Goal: Find specific page/section: Find specific page/section

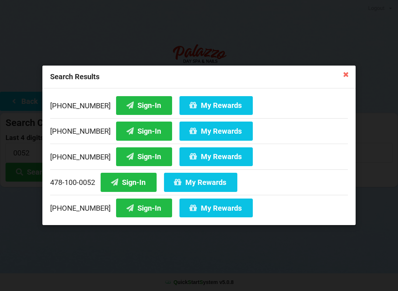
click at [344, 80] on icon at bounding box center [346, 74] width 12 height 12
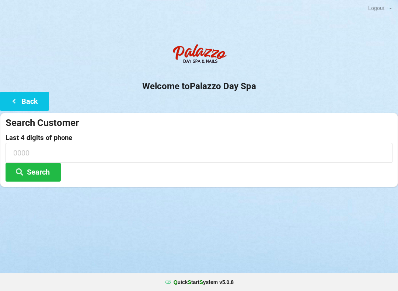
click at [31, 175] on button "Search" at bounding box center [33, 172] width 55 height 19
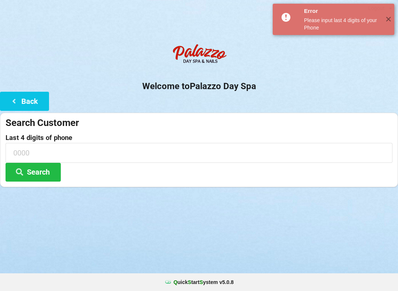
click at [34, 145] on input at bounding box center [199, 153] width 387 height 20
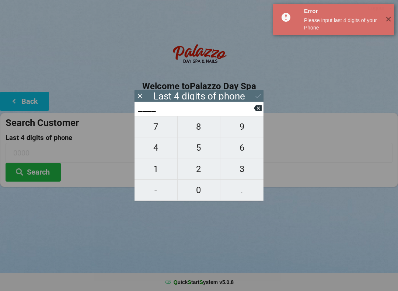
click at [200, 171] on span "2" at bounding box center [199, 168] width 43 height 15
type input "2___"
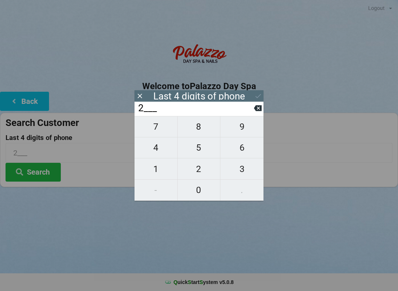
click at [236, 155] on span "6" at bounding box center [241, 147] width 43 height 15
type input "26__"
click at [200, 147] on span "5" at bounding box center [199, 147] width 43 height 15
type input "265_"
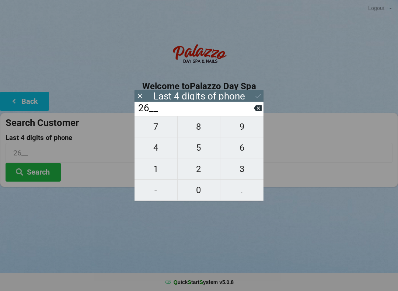
type input "265_"
click at [197, 172] on span "2" at bounding box center [199, 168] width 43 height 15
type input "2652"
click at [259, 98] on icon at bounding box center [258, 96] width 8 height 8
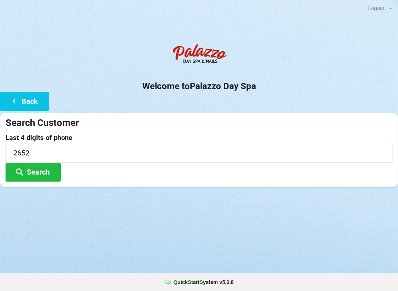
click at [34, 172] on button "Search" at bounding box center [33, 172] width 55 height 19
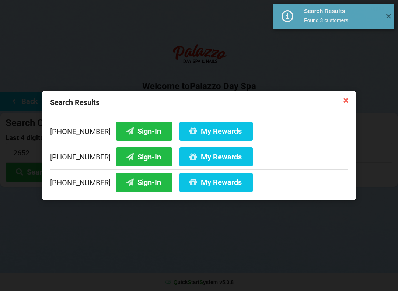
click at [132, 188] on button "Sign-In" at bounding box center [144, 182] width 56 height 19
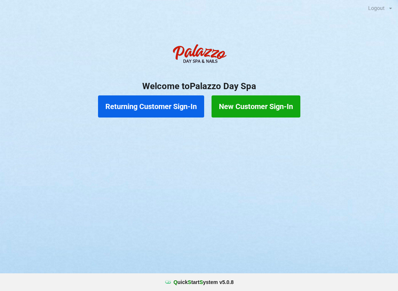
click at [179, 105] on button "Returning Customer Sign-In" at bounding box center [151, 106] width 106 height 22
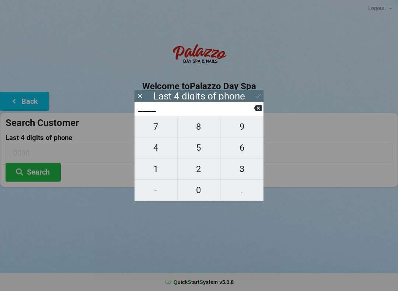
click at [245, 150] on span "6" at bounding box center [241, 147] width 43 height 15
type input "6___"
click at [151, 168] on span "1" at bounding box center [155, 168] width 43 height 15
type input "61__"
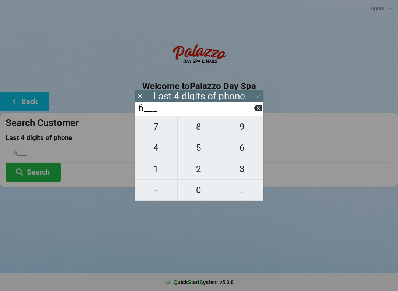
type input "61__"
click at [207, 126] on span "8" at bounding box center [199, 126] width 43 height 15
type input "618_"
click at [153, 173] on span "1" at bounding box center [155, 168] width 43 height 15
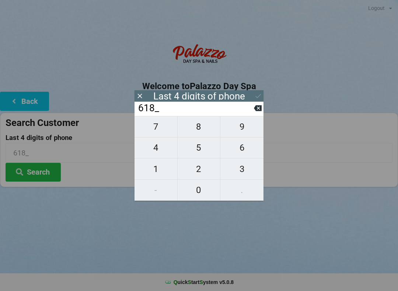
type input "6181"
click at [260, 97] on icon at bounding box center [258, 96] width 8 height 8
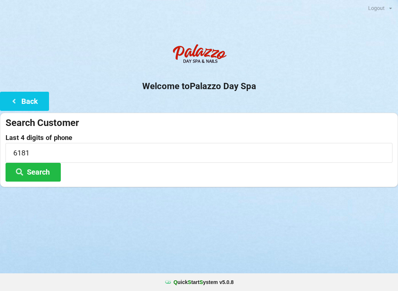
click at [47, 171] on button "Search" at bounding box center [33, 172] width 55 height 19
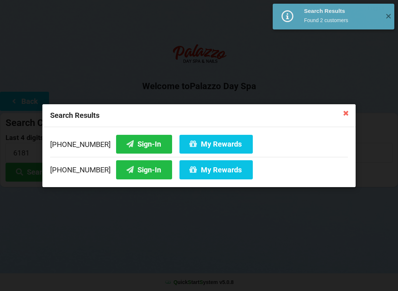
click at [141, 146] on button "Sign-In" at bounding box center [144, 143] width 56 height 19
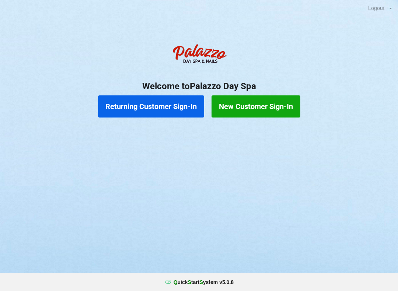
click at [122, 109] on button "Returning Customer Sign-In" at bounding box center [151, 106] width 106 height 22
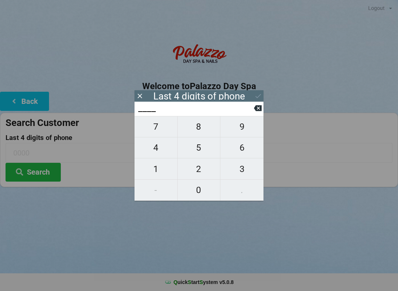
click at [243, 173] on span "3" at bounding box center [241, 168] width 43 height 15
type input "3___"
click at [158, 148] on span "4" at bounding box center [155, 147] width 43 height 15
type input "34__"
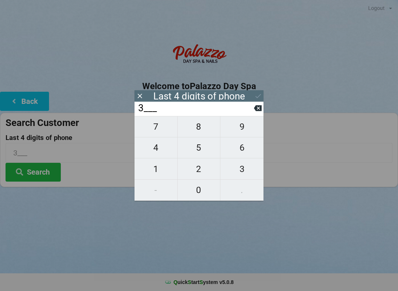
type input "34__"
click at [197, 172] on span "2" at bounding box center [199, 168] width 43 height 15
type input "342_"
click at [153, 172] on span "1" at bounding box center [155, 168] width 43 height 15
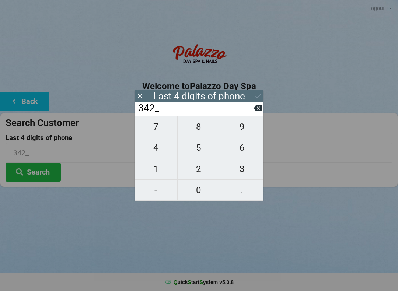
type input "3421"
click at [252, 96] on div "Last 4 digits of phone" at bounding box center [198, 95] width 129 height 11
click at [252, 98] on div "Last 4 digits of phone" at bounding box center [198, 95] width 129 height 11
click at [187, 98] on div "Last 4 digits of phone" at bounding box center [199, 95] width 92 height 7
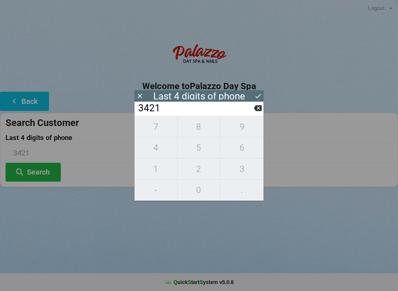
click at [151, 114] on input "3421" at bounding box center [195, 108] width 116 height 12
click at [256, 94] on icon at bounding box center [258, 96] width 8 height 8
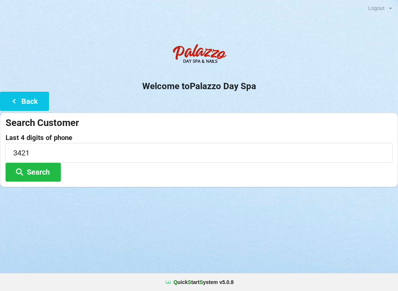
click at [258, 97] on div "Welcome to Palazzo Day Spa Back Search Customer Last 4 digits of phone 3421 Sea…" at bounding box center [199, 113] width 398 height 147
click at [35, 169] on button "Search" at bounding box center [33, 172] width 55 height 19
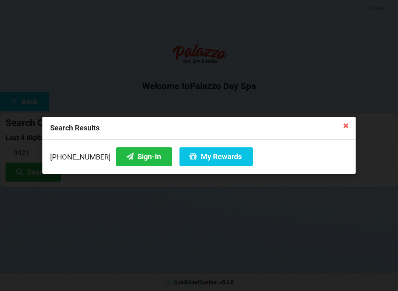
click at [121, 165] on button "Sign-In" at bounding box center [144, 156] width 56 height 19
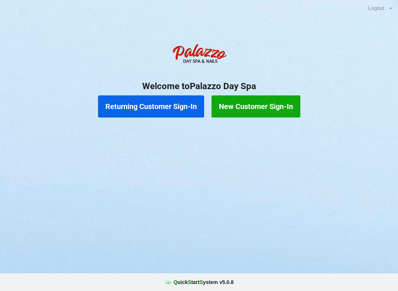
click at [158, 115] on button "Returning Customer Sign-In" at bounding box center [151, 106] width 106 height 22
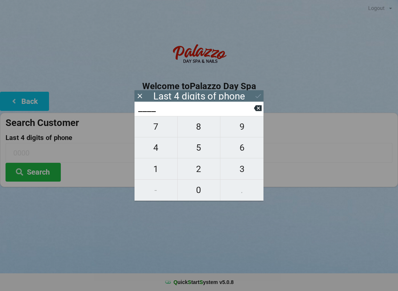
click at [162, 134] on span "7" at bounding box center [155, 126] width 43 height 15
type input "7___"
click at [204, 155] on span "5" at bounding box center [199, 147] width 43 height 15
type input "75__"
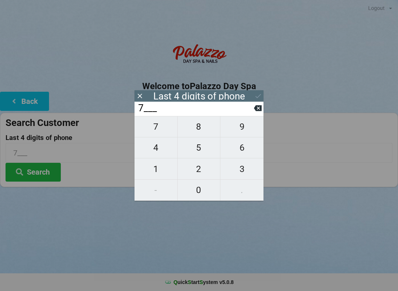
type input "75__"
click at [155, 171] on span "1" at bounding box center [155, 168] width 43 height 15
type input "751_"
click at [193, 150] on span "5" at bounding box center [199, 147] width 43 height 15
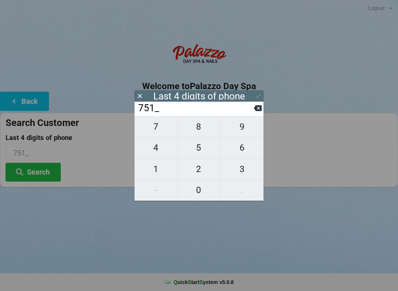
type input "7515"
click at [261, 94] on icon at bounding box center [258, 96] width 8 height 8
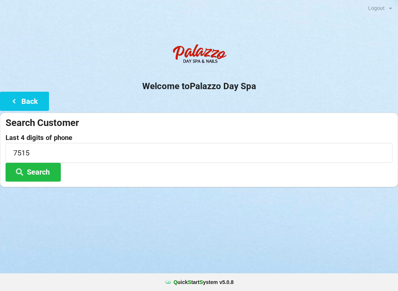
click at [44, 179] on button "Search" at bounding box center [33, 172] width 55 height 19
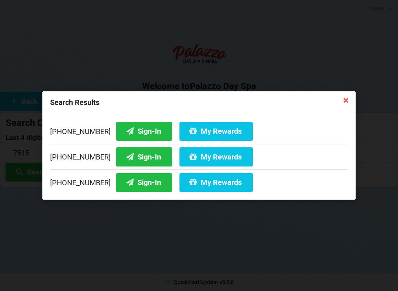
click at [124, 130] on button "Sign-In" at bounding box center [144, 131] width 56 height 19
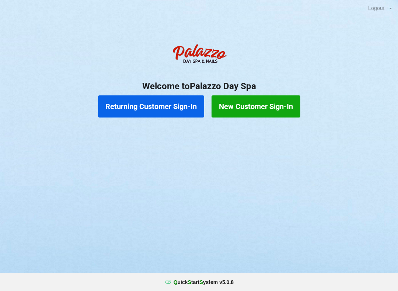
click at [146, 104] on button "Returning Customer Sign-In" at bounding box center [151, 106] width 106 height 22
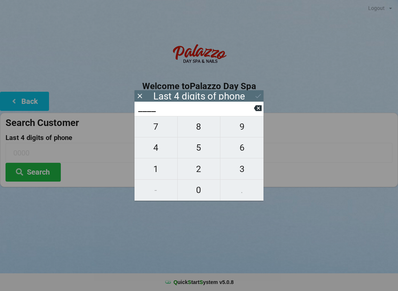
click at [154, 154] on span "4" at bounding box center [155, 147] width 43 height 15
type input "4___"
click at [201, 197] on span "0" at bounding box center [199, 189] width 43 height 15
type input "40__"
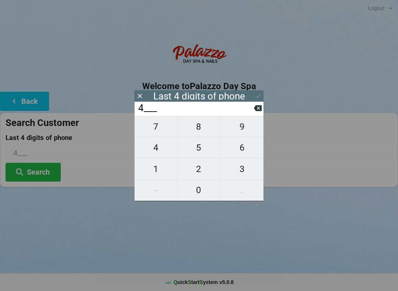
type input "40__"
click at [160, 129] on span "7" at bounding box center [155, 126] width 43 height 15
type input "407_"
click at [201, 171] on span "2" at bounding box center [199, 168] width 43 height 15
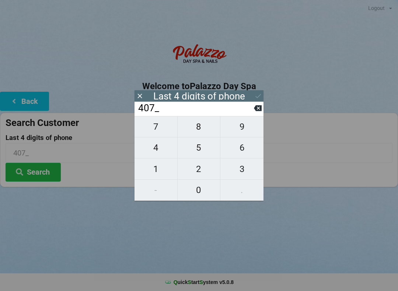
type input "4072"
click at [156, 130] on div "7 8 9 4 5 6 1 2 3 - 0 ." at bounding box center [198, 158] width 129 height 85
click at [202, 173] on div "7 8 9 4 5 6 1 2 3 - 0 ." at bounding box center [198, 158] width 129 height 85
click at [252, 113] on input "4072" at bounding box center [195, 108] width 116 height 12
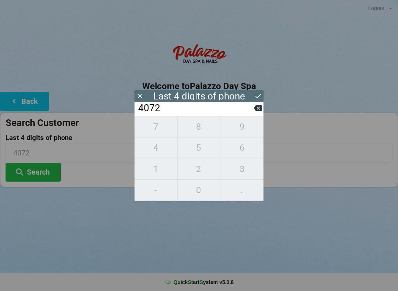
click at [252, 113] on input "4072" at bounding box center [195, 108] width 116 height 12
click at [252, 111] on input "4072" at bounding box center [195, 108] width 116 height 12
click at [255, 111] on icon at bounding box center [258, 108] width 8 height 6
click at [252, 113] on input "407_" at bounding box center [195, 108] width 116 height 12
click at [252, 114] on input "407_" at bounding box center [195, 108] width 116 height 12
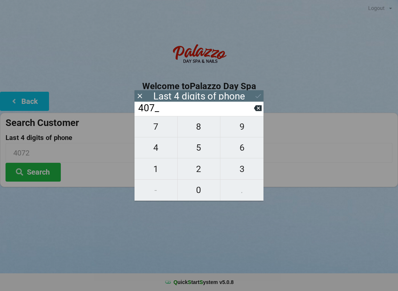
click at [249, 114] on input "407_" at bounding box center [195, 108] width 116 height 12
click at [252, 112] on input "407_" at bounding box center [195, 108] width 116 height 12
click at [252, 114] on input "407_" at bounding box center [195, 108] width 116 height 12
click at [257, 109] on icon at bounding box center [258, 108] width 8 height 6
click at [257, 111] on icon at bounding box center [258, 108] width 8 height 6
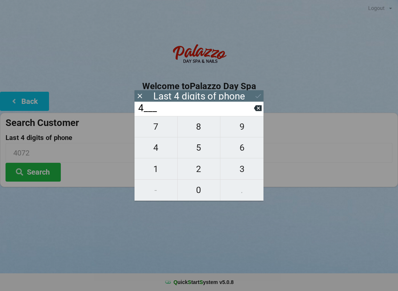
click at [255, 112] on icon at bounding box center [258, 108] width 8 height 8
click at [243, 148] on span "6" at bounding box center [241, 147] width 43 height 15
type input "6___"
click at [159, 150] on span "4" at bounding box center [155, 147] width 43 height 15
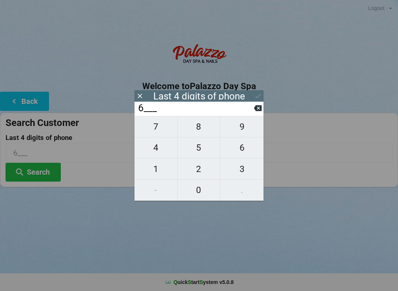
type input "64__"
click at [157, 171] on span "1" at bounding box center [155, 168] width 43 height 15
type input "641_"
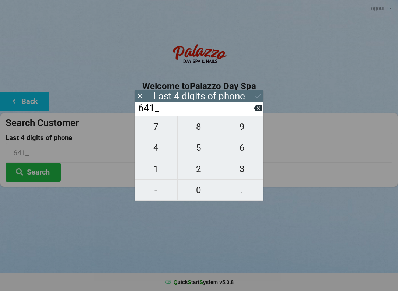
click at [203, 168] on span "2" at bounding box center [199, 168] width 43 height 15
type input "6412"
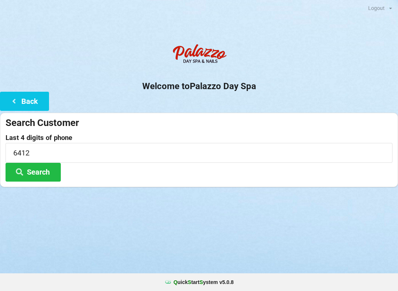
click at [255, 233] on div "Logout Logout Sign-In Welcome to Palazzo Day Spa Back Search Customer Last 4 di…" at bounding box center [199, 145] width 398 height 291
click at [42, 173] on button "Search" at bounding box center [33, 172] width 55 height 19
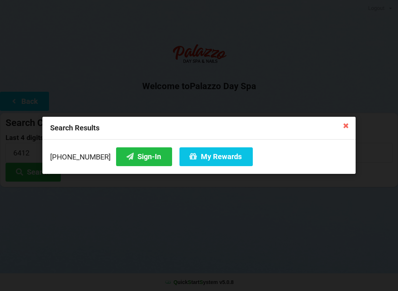
click at [134, 160] on button "Sign-In" at bounding box center [144, 156] width 56 height 19
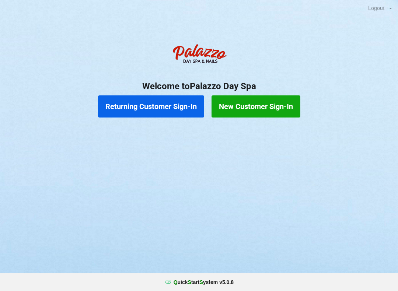
click at [283, 111] on button "New Customer Sign-In" at bounding box center [256, 106] width 89 height 22
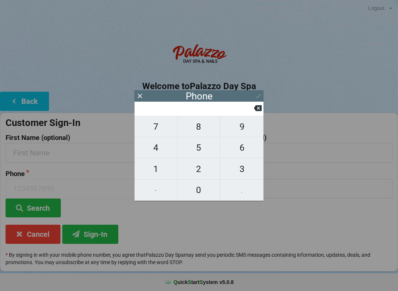
click at [141, 95] on icon at bounding box center [139, 96] width 4 height 4
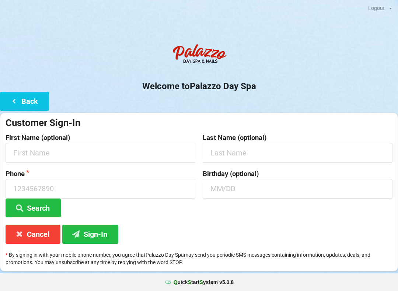
click at [36, 104] on button "Back" at bounding box center [24, 101] width 49 height 19
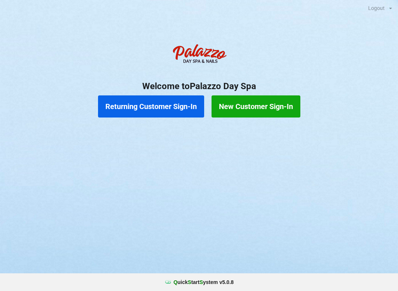
click at [179, 111] on button "Returning Customer Sign-In" at bounding box center [151, 106] width 106 height 22
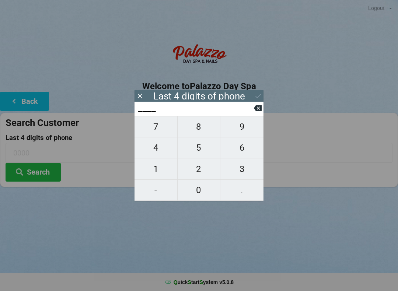
click at [206, 134] on span "8" at bounding box center [199, 126] width 43 height 15
type input "8___"
click at [238, 126] on span "9" at bounding box center [241, 126] width 43 height 15
type input "89__"
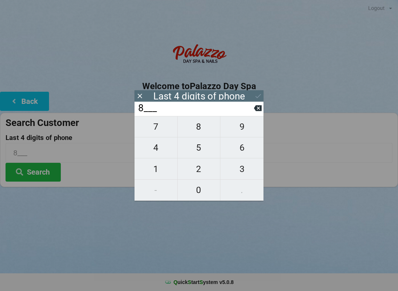
type input "89__"
click at [240, 127] on span "9" at bounding box center [241, 126] width 43 height 15
type input "899_"
click at [202, 129] on span "8" at bounding box center [199, 126] width 43 height 15
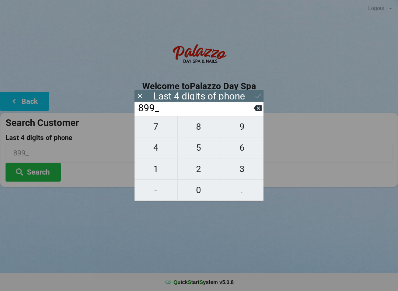
type input "8998"
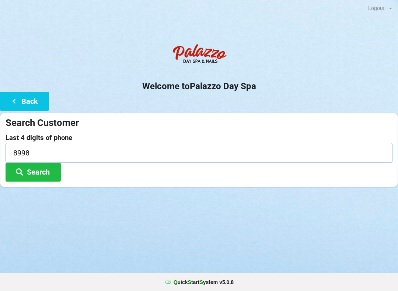
click at [27, 161] on input "8998" at bounding box center [199, 153] width 387 height 20
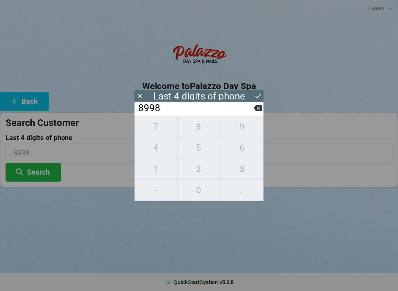
click at [31, 178] on button "Search" at bounding box center [33, 172] width 55 height 19
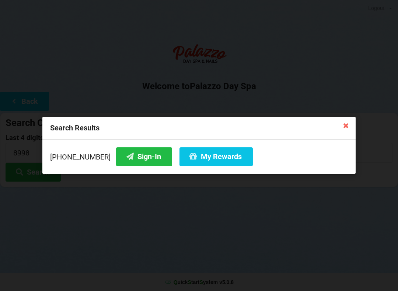
click at [136, 155] on button "Sign-In" at bounding box center [144, 156] width 56 height 19
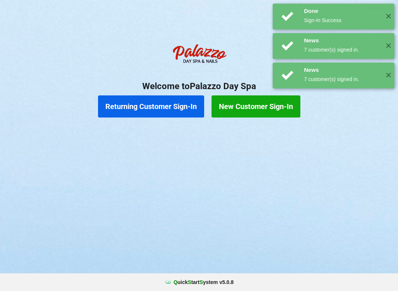
click at [363, 200] on div "Logout Logout Sign-In Welcome to Palazzo Day Spa Returning Customer Sign-In New…" at bounding box center [199, 145] width 398 height 291
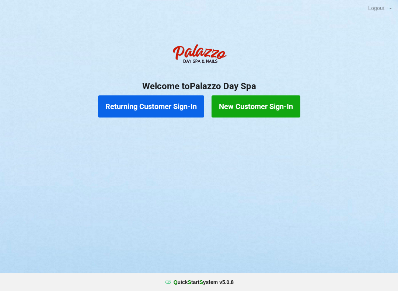
click at [176, 111] on button "Returning Customer Sign-In" at bounding box center [151, 106] width 106 height 22
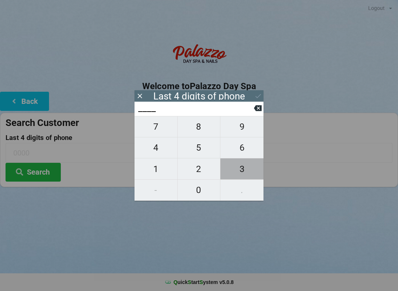
click at [241, 174] on span "3" at bounding box center [241, 168] width 43 height 15
type input "3___"
click at [256, 111] on icon at bounding box center [258, 108] width 8 height 6
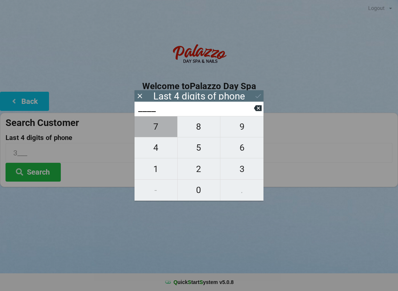
click at [154, 132] on span "7" at bounding box center [155, 126] width 43 height 15
type input "7___"
click at [247, 169] on span "3" at bounding box center [241, 168] width 43 height 15
type input "73__"
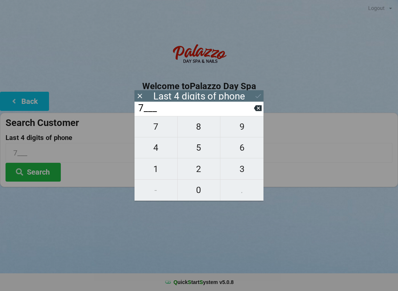
type input "73__"
click at [203, 147] on span "5" at bounding box center [199, 147] width 43 height 15
type input "735_"
click at [200, 147] on span "5" at bounding box center [199, 147] width 43 height 15
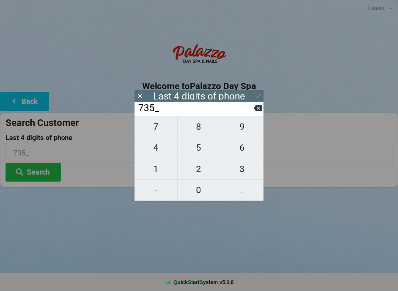
type input "7355"
click at [256, 100] on button at bounding box center [258, 96] width 8 height 10
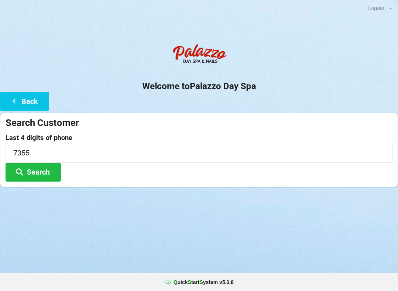
click at [44, 172] on button "Search" at bounding box center [33, 172] width 55 height 19
click at [352, 15] on span "✕" at bounding box center [350, 16] width 4 height 2
click at [34, 97] on button "Back" at bounding box center [24, 101] width 49 height 19
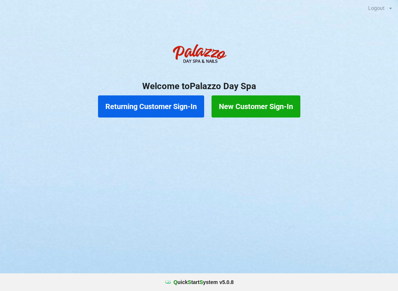
click at [286, 108] on button "New Customer Sign-In" at bounding box center [256, 106] width 89 height 22
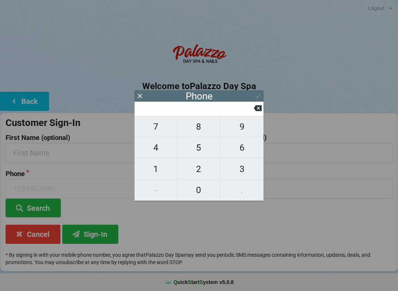
click at [158, 152] on span "4" at bounding box center [155, 147] width 43 height 15
type input "4"
click at [203, 188] on span "0" at bounding box center [199, 189] width 43 height 15
type input "40"
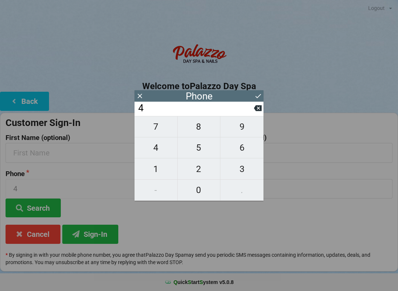
type input "40"
click at [157, 166] on span "1" at bounding box center [155, 168] width 43 height 15
type input "401"
click at [240, 132] on span "9" at bounding box center [241, 126] width 43 height 15
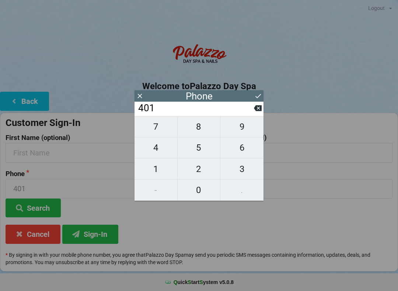
type input "4019"
click at [255, 112] on icon at bounding box center [258, 108] width 8 height 8
click at [258, 109] on icon at bounding box center [258, 108] width 8 height 6
click at [160, 132] on span "7" at bounding box center [155, 126] width 43 height 15
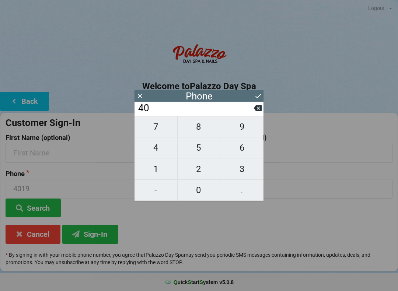
type input "407"
click at [244, 171] on span "3" at bounding box center [241, 168] width 43 height 15
type input "4073"
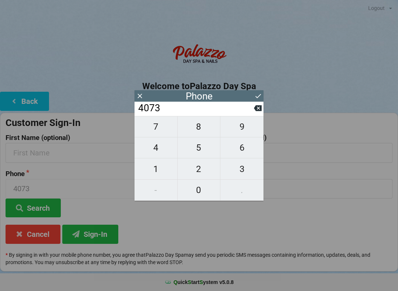
click at [199, 190] on span "0" at bounding box center [199, 189] width 43 height 15
type input "40730"
click at [195, 191] on span "0" at bounding box center [199, 189] width 43 height 15
type input "407300"
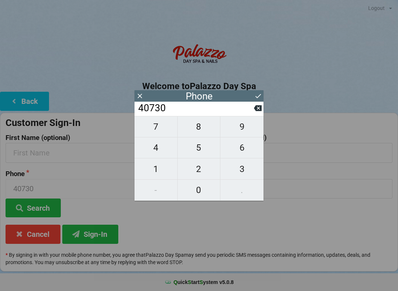
type input "407300"
click at [158, 128] on span "7" at bounding box center [155, 126] width 43 height 15
type input "4073007"
click at [245, 170] on span "3" at bounding box center [241, 168] width 43 height 15
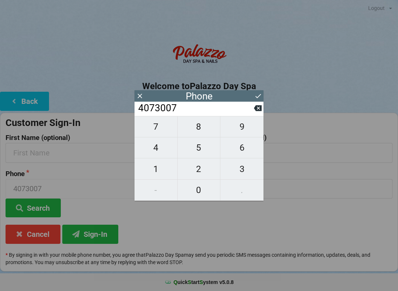
type input "40730073"
click at [200, 151] on span "5" at bounding box center [199, 147] width 43 height 15
type input "407300735"
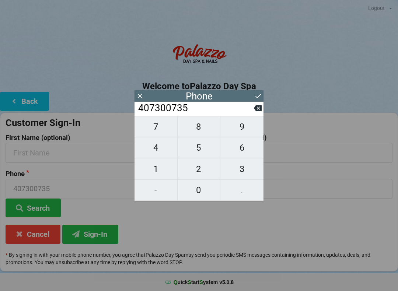
click at [198, 150] on span "5" at bounding box center [199, 147] width 43 height 15
type input "4073007355"
click at [261, 95] on icon at bounding box center [258, 96] width 8 height 8
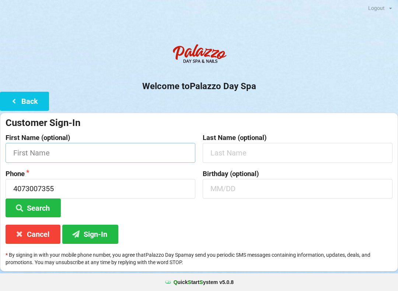
click at [85, 149] on input "text" at bounding box center [101, 153] width 190 height 20
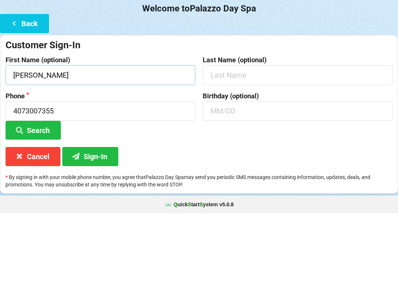
type input "[PERSON_NAME]"
click at [260, 179] on input "text" at bounding box center [298, 189] width 190 height 20
click at [50, 199] on button "Search" at bounding box center [33, 208] width 55 height 19
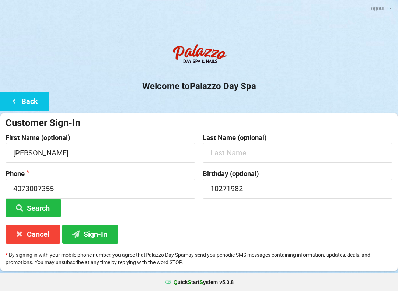
click at [103, 231] on button "Sign-In" at bounding box center [90, 234] width 56 height 19
click at [104, 237] on button "Sign-In" at bounding box center [90, 234] width 56 height 19
click at [269, 192] on input "10271982" at bounding box center [298, 189] width 190 height 20
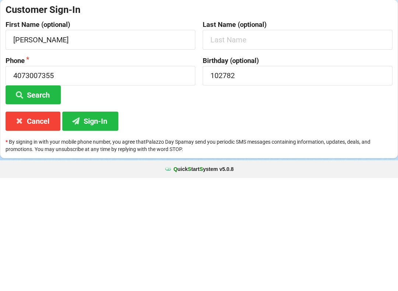
click at [109, 225] on button "Sign-In" at bounding box center [90, 234] width 56 height 19
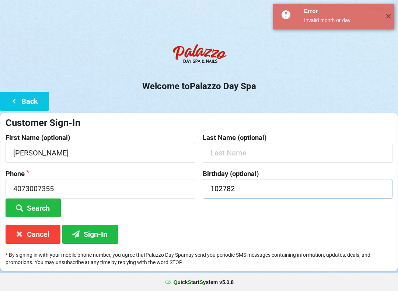
click at [273, 181] on input "102782" at bounding box center [298, 189] width 190 height 20
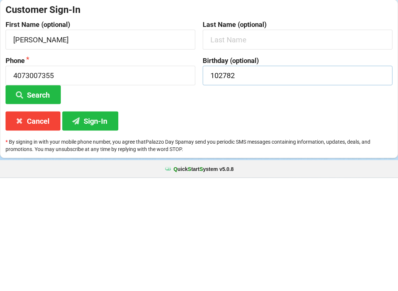
click at [287, 179] on input "102782" at bounding box center [298, 189] width 190 height 20
type input "1"
click at [105, 225] on button "Sign-In" at bounding box center [90, 234] width 56 height 19
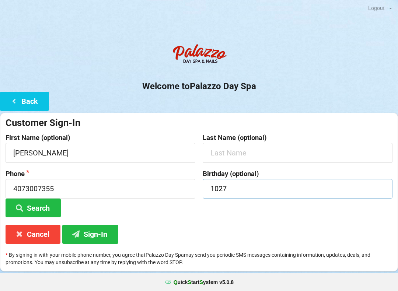
click at [282, 189] on input "1027" at bounding box center [298, 189] width 190 height 20
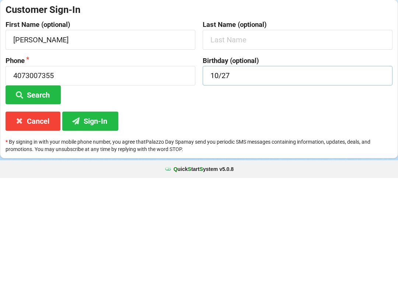
type input "10/27"
click at [92, 225] on button "Sign-In" at bounding box center [90, 234] width 56 height 19
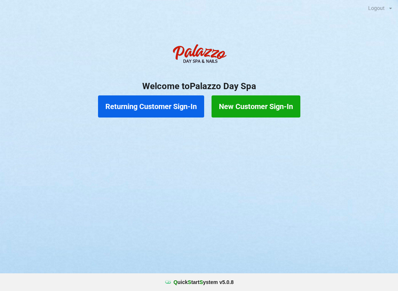
click at [157, 108] on button "Returning Customer Sign-In" at bounding box center [151, 106] width 106 height 22
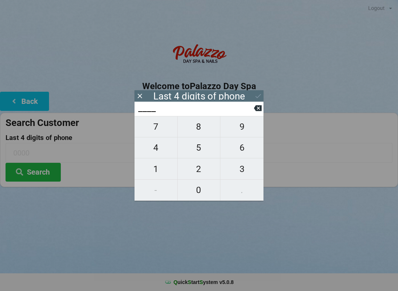
click at [163, 146] on span "4" at bounding box center [155, 147] width 43 height 15
type input "4___"
click at [248, 151] on span "6" at bounding box center [241, 147] width 43 height 15
type input "46__"
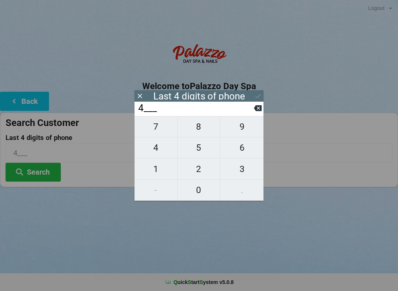
type input "46__"
click at [210, 189] on span "0" at bounding box center [199, 189] width 43 height 15
type input "460_"
click at [249, 171] on span "3" at bounding box center [241, 168] width 43 height 15
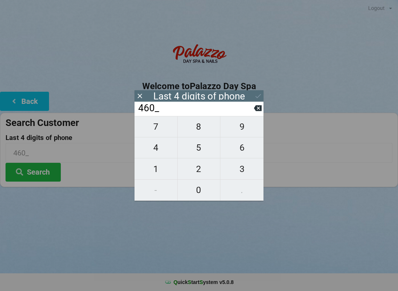
type input "4603"
click at [42, 173] on button "Search" at bounding box center [33, 172] width 55 height 19
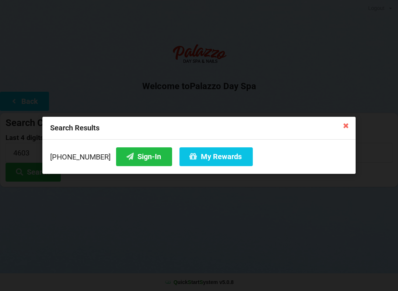
click at [136, 159] on button "Sign-In" at bounding box center [144, 156] width 56 height 19
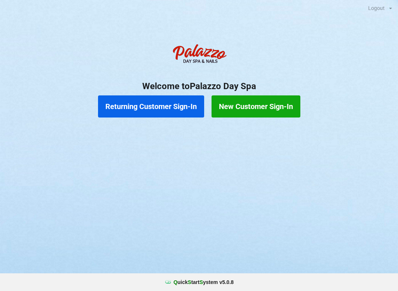
click at [129, 105] on button "Returning Customer Sign-In" at bounding box center [151, 106] width 106 height 22
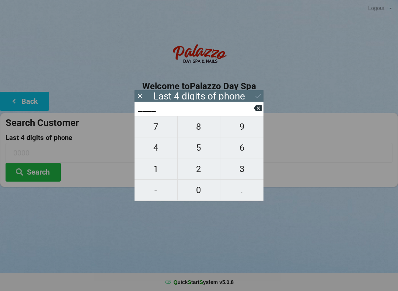
click at [247, 173] on span "3" at bounding box center [241, 168] width 43 height 15
type input "3___"
click at [195, 151] on span "5" at bounding box center [199, 147] width 43 height 15
type input "35__"
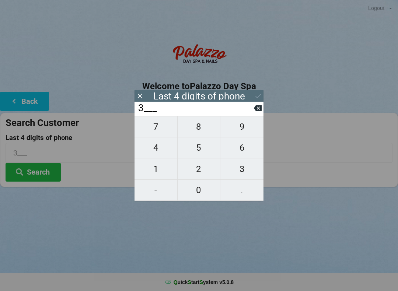
type input "35__"
click at [242, 175] on span "3" at bounding box center [241, 168] width 43 height 15
type input "353_"
click at [203, 175] on span "2" at bounding box center [199, 168] width 43 height 15
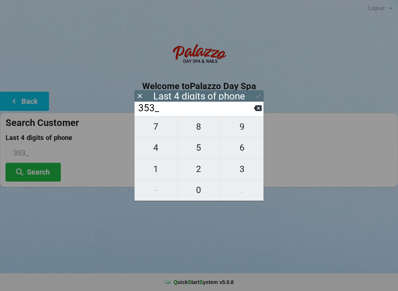
type input "3532"
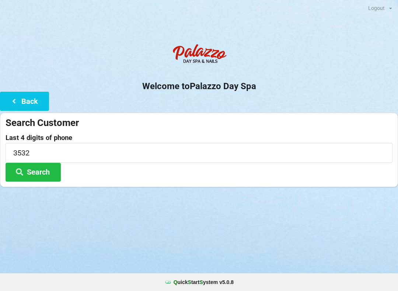
click at [16, 172] on icon at bounding box center [19, 171] width 9 height 6
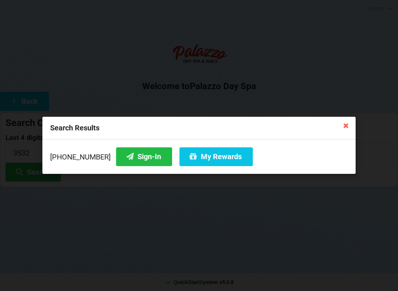
click at [130, 162] on button "Sign-In" at bounding box center [144, 156] width 56 height 19
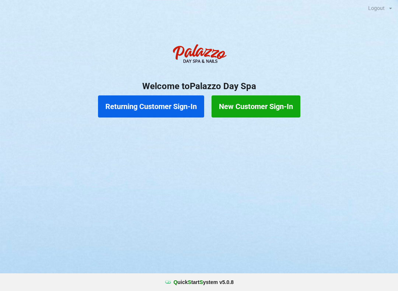
click at [119, 108] on button "Returning Customer Sign-In" at bounding box center [151, 106] width 106 height 22
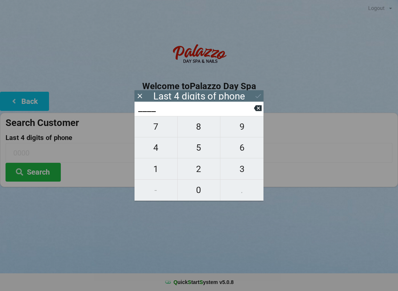
click at [237, 154] on span "6" at bounding box center [241, 147] width 43 height 15
type input "6___"
click at [195, 192] on span "0" at bounding box center [199, 189] width 43 height 15
type input "60__"
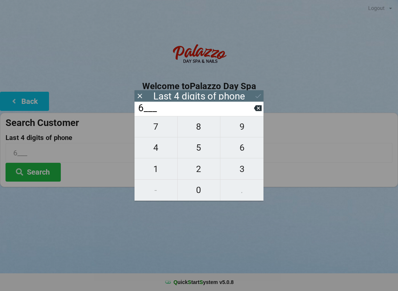
type input "60__"
click at [150, 153] on span "4" at bounding box center [155, 147] width 43 height 15
type input "604_"
click at [196, 195] on span "0" at bounding box center [199, 189] width 43 height 15
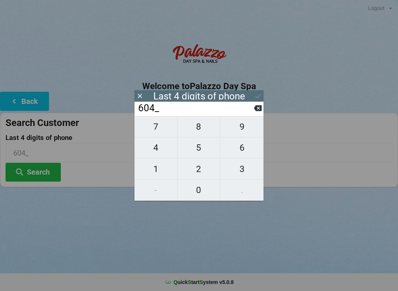
type input "6040"
click at [258, 112] on icon at bounding box center [258, 108] width 8 height 8
type input "604_"
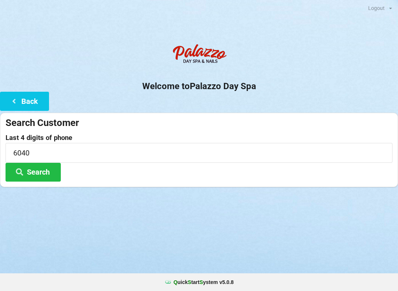
click at [40, 169] on button "Search" at bounding box center [33, 172] width 55 height 19
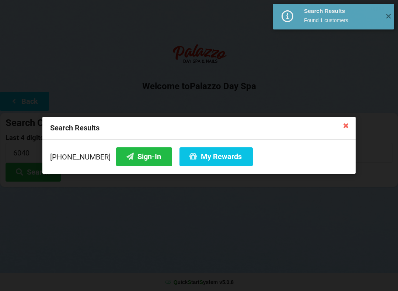
click at [193, 159] on button "My Rewards" at bounding box center [215, 156] width 73 height 19
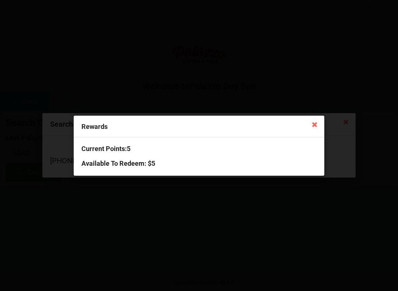
click at [309, 128] on icon at bounding box center [315, 124] width 12 height 12
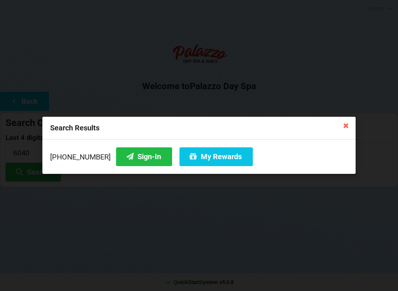
click at [124, 157] on button "Sign-In" at bounding box center [144, 156] width 56 height 19
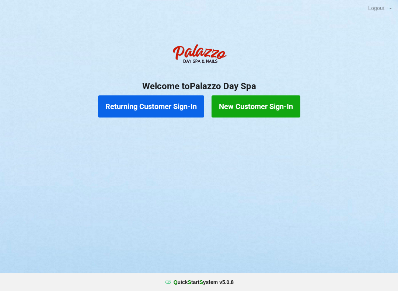
click at [152, 107] on button "Returning Customer Sign-In" at bounding box center [151, 106] width 106 height 22
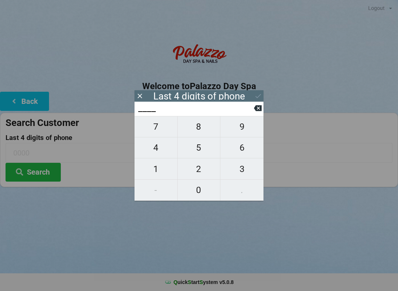
click at [199, 173] on span "2" at bounding box center [199, 168] width 43 height 15
type input "2___"
click at [198, 195] on span "0" at bounding box center [199, 189] width 43 height 15
type input "20__"
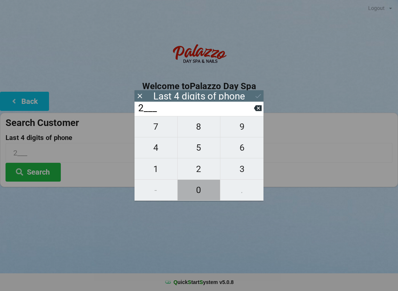
type input "20__"
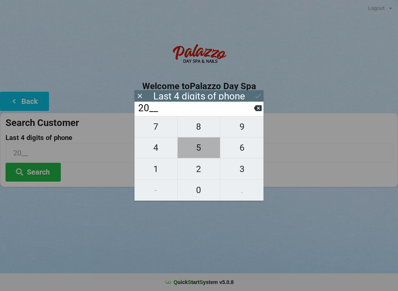
click at [206, 155] on span "5" at bounding box center [199, 147] width 43 height 15
type input "205_"
click at [201, 172] on span "2" at bounding box center [199, 168] width 43 height 15
type input "2052"
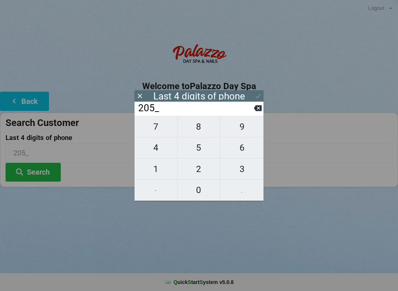
type input "2052"
click at [261, 94] on icon at bounding box center [258, 96] width 6 height 4
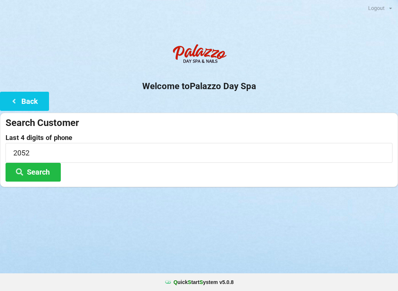
click at [49, 171] on button "Search" at bounding box center [33, 172] width 55 height 19
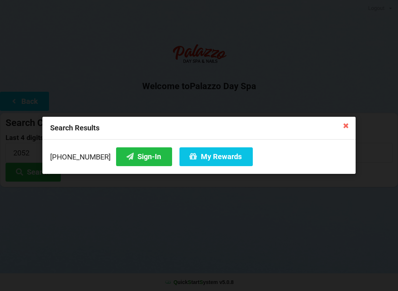
click at [349, 126] on icon at bounding box center [346, 125] width 12 height 12
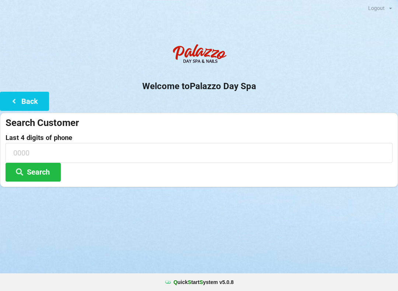
click at [35, 94] on button "Back" at bounding box center [24, 101] width 49 height 19
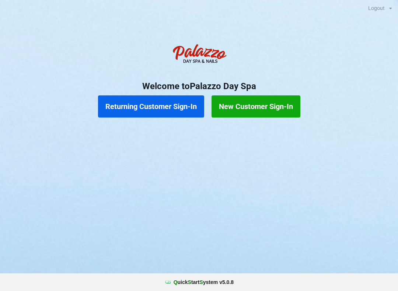
click at [277, 101] on button "New Customer Sign-In" at bounding box center [256, 106] width 89 height 22
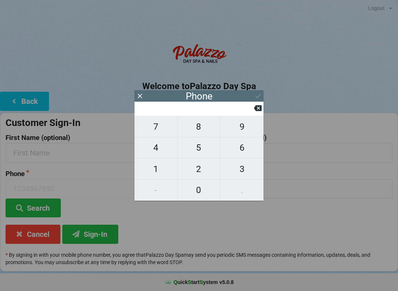
click at [201, 171] on span "2" at bounding box center [199, 168] width 43 height 15
type input "2"
click at [200, 192] on span "0" at bounding box center [199, 189] width 43 height 15
type input "20"
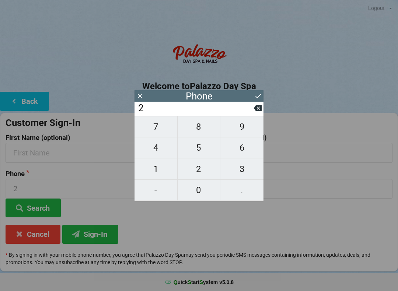
type input "20"
click at [202, 152] on span "5" at bounding box center [199, 147] width 43 height 15
type input "205"
click at [204, 171] on span "2" at bounding box center [199, 168] width 43 height 15
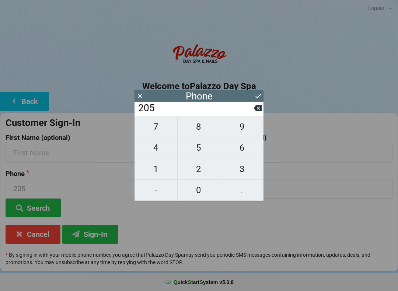
type input "2052"
click at [259, 96] on icon at bounding box center [258, 96] width 6 height 4
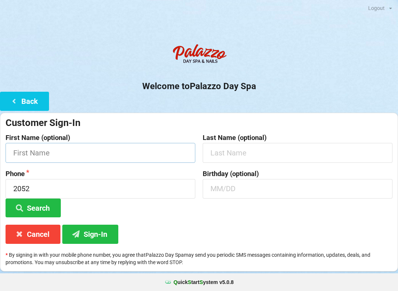
click at [95, 153] on input "text" at bounding box center [101, 153] width 190 height 20
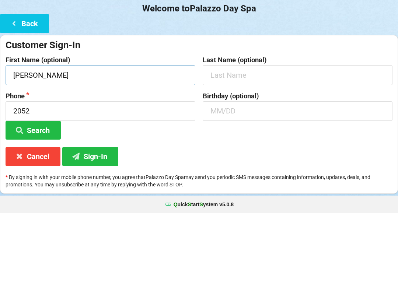
type input "[PERSON_NAME]"
click at [244, 143] on input "text" at bounding box center [298, 153] width 190 height 20
type input "[PERSON_NAME]"
click at [249, 179] on input "text" at bounding box center [298, 189] width 190 height 20
type input "11/17"
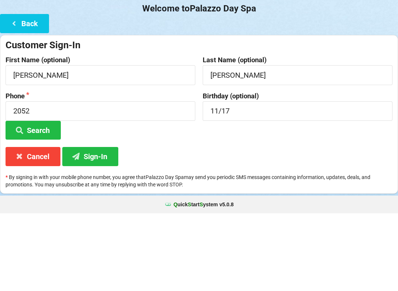
click at [29, 199] on button "Search" at bounding box center [33, 208] width 55 height 19
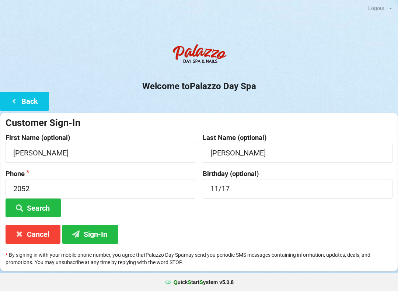
click at [90, 233] on button "Sign-In" at bounding box center [90, 234] width 56 height 19
click at [58, 192] on input "2052" at bounding box center [101, 189] width 190 height 20
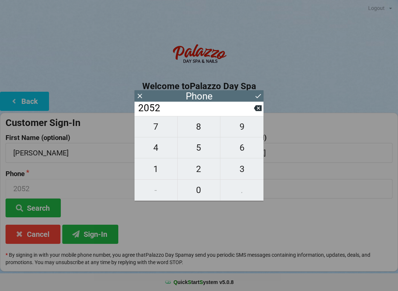
click at [165, 151] on span "4" at bounding box center [155, 147] width 43 height 15
type input "20524"
click at [205, 194] on span "0" at bounding box center [199, 189] width 43 height 15
type input "205240"
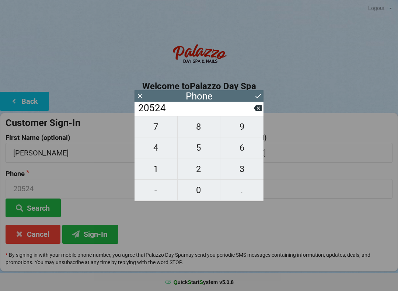
type input "205240"
click at [161, 127] on span "7" at bounding box center [155, 126] width 43 height 15
type input "2052407"
click at [206, 172] on span "2" at bounding box center [199, 168] width 43 height 15
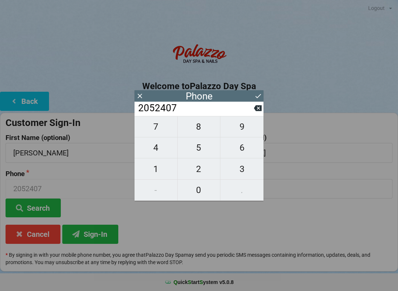
type input "20524072"
click at [243, 174] on span "3" at bounding box center [241, 168] width 43 height 15
type input "205240723"
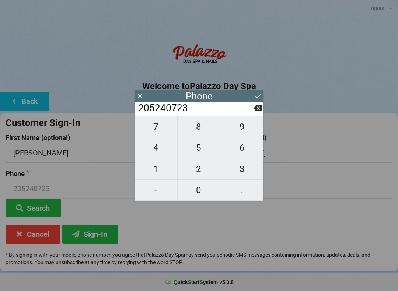
click at [162, 153] on span "4" at bounding box center [155, 147] width 43 height 15
type input "2052407234"
click at [201, 155] on span "5" at bounding box center [199, 147] width 43 height 15
type input "20524072345"
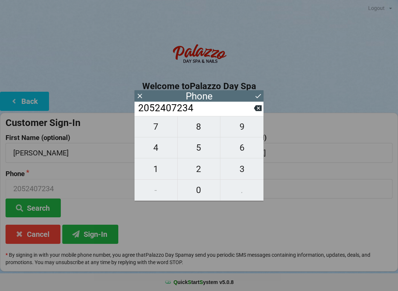
type input "20524072345"
click at [202, 189] on span "0" at bounding box center [199, 189] width 43 height 15
type input "205240723450"
click at [202, 154] on span "5" at bounding box center [199, 147] width 43 height 15
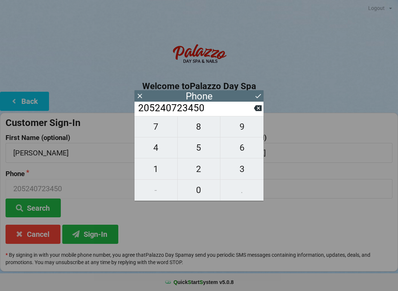
type input "2052407234505"
click at [202, 175] on span "2" at bounding box center [199, 168] width 43 height 15
type input "20524072345052"
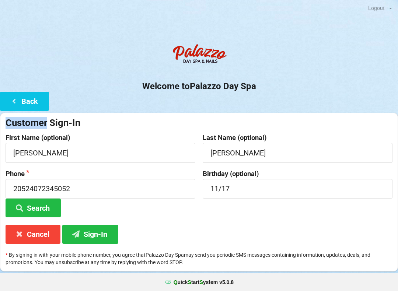
click at [264, 113] on div "Customer Sign-In First Name (optional) [PERSON_NAME] Last Name (optional) [PERS…" at bounding box center [199, 192] width 398 height 159
click at [106, 190] on input "20524072345052" at bounding box center [101, 189] width 190 height 20
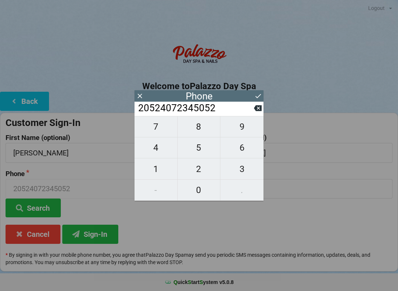
click at [261, 111] on icon at bounding box center [258, 108] width 8 height 6
type input "2052407234505"
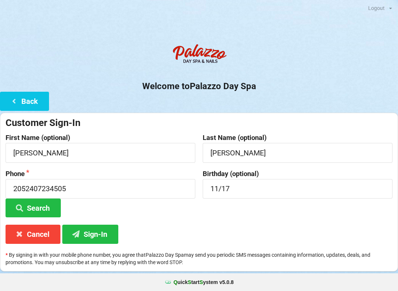
click at [262, 118] on div "Customer Sign-In" at bounding box center [199, 123] width 387 height 12
click at [6, 101] on button "Back" at bounding box center [24, 101] width 49 height 19
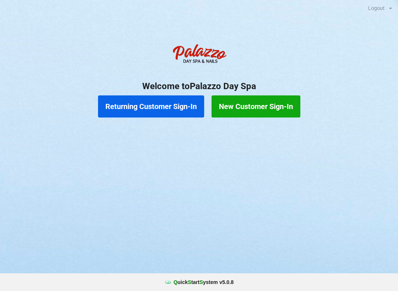
click at [238, 110] on button "New Customer Sign-In" at bounding box center [256, 106] width 89 height 22
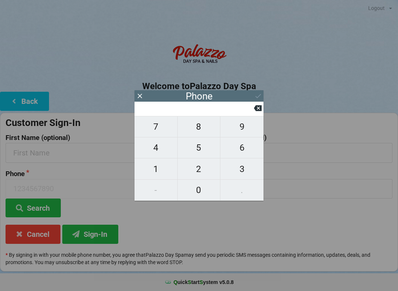
click at [162, 153] on span "4" at bounding box center [155, 147] width 43 height 15
type input "4"
click at [202, 193] on span "0" at bounding box center [199, 189] width 43 height 15
type input "40"
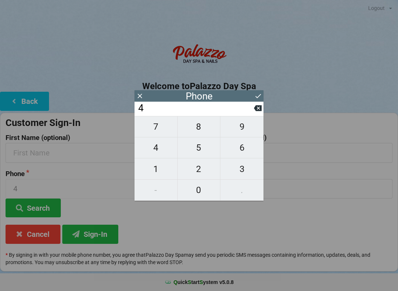
type input "40"
click at [159, 133] on span "7" at bounding box center [155, 126] width 43 height 15
type input "407"
click at [203, 171] on span "2" at bounding box center [199, 168] width 43 height 15
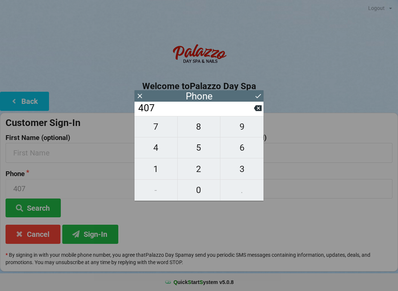
type input "4072"
click at [254, 171] on span "3" at bounding box center [241, 168] width 43 height 15
type input "40723"
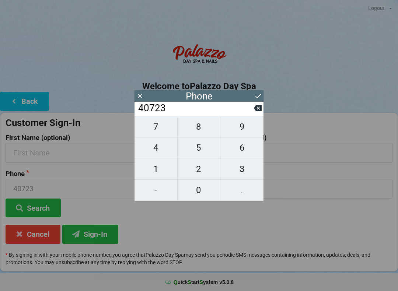
click at [164, 152] on span "4" at bounding box center [155, 147] width 43 height 15
type input "407234"
click at [202, 174] on span "2" at bounding box center [199, 168] width 43 height 15
type input "4072342"
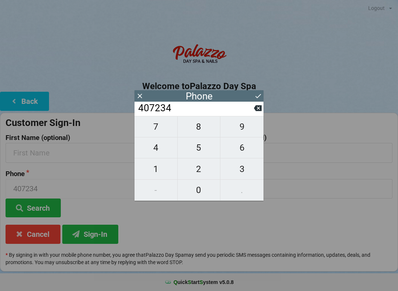
type input "4072342"
click at [202, 193] on span "0" at bounding box center [199, 189] width 43 height 15
type input "40723420"
click at [205, 153] on span "5" at bounding box center [199, 147] width 43 height 15
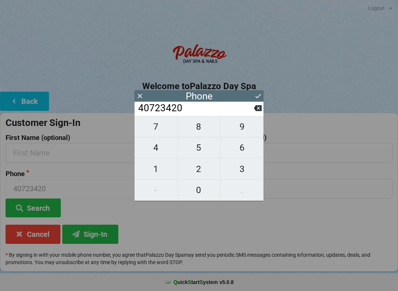
type input "407234205"
click at [204, 167] on span "2" at bounding box center [199, 168] width 43 height 15
type input "4072342052"
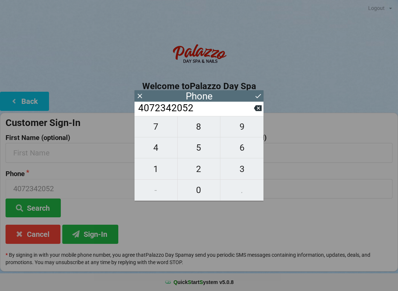
click at [261, 92] on icon at bounding box center [258, 96] width 8 height 8
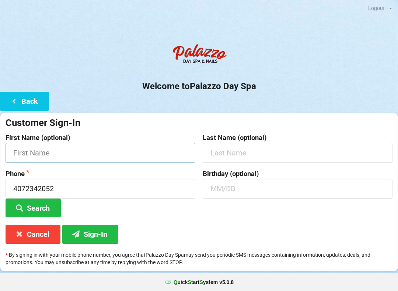
click at [28, 156] on input "text" at bounding box center [101, 153] width 190 height 20
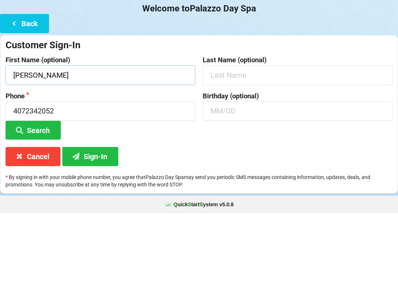
type input "[PERSON_NAME]"
click at [246, 143] on input "text" at bounding box center [298, 153] width 190 height 20
type input "[PERSON_NAME]"
click at [245, 179] on input "text" at bounding box center [298, 189] width 190 height 20
type input "11/17"
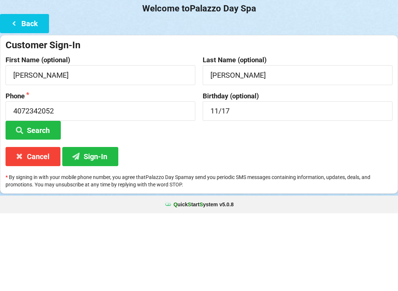
click at [15, 205] on icon at bounding box center [19, 208] width 9 height 6
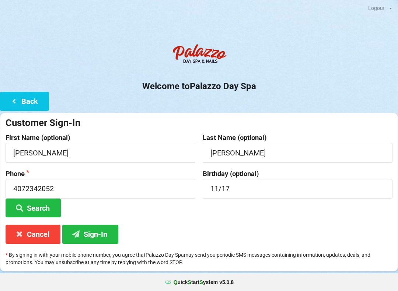
click at [77, 231] on icon at bounding box center [76, 234] width 9 height 6
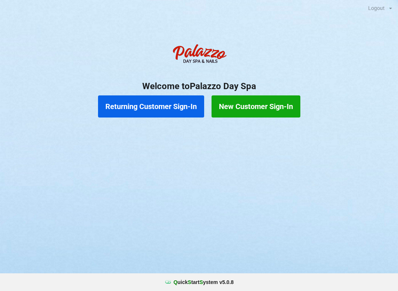
click at [175, 106] on button "Returning Customer Sign-In" at bounding box center [151, 106] width 106 height 22
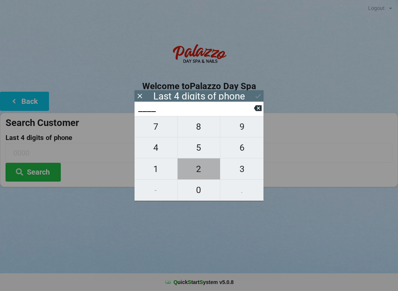
click at [200, 170] on span "2" at bounding box center [199, 168] width 43 height 15
type input "2___"
click at [199, 169] on span "2" at bounding box center [199, 168] width 43 height 15
type input "22__"
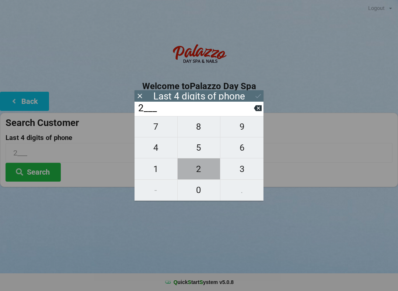
type input "22__"
click at [241, 168] on span "3" at bounding box center [241, 168] width 43 height 15
type input "223_"
click at [242, 167] on span "3" at bounding box center [241, 168] width 43 height 15
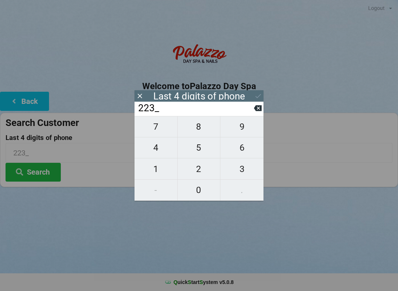
type input "2233"
click at [260, 96] on icon at bounding box center [258, 96] width 8 height 8
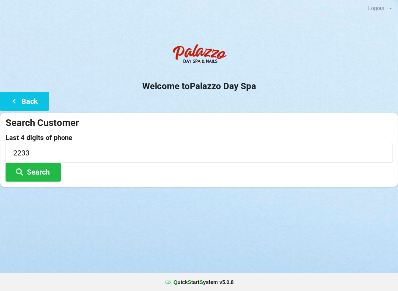
click at [46, 172] on button "Search" at bounding box center [33, 172] width 55 height 19
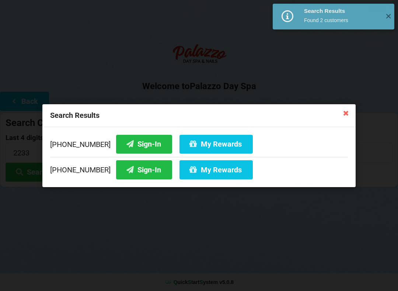
click at [134, 145] on button "Sign-In" at bounding box center [144, 143] width 56 height 19
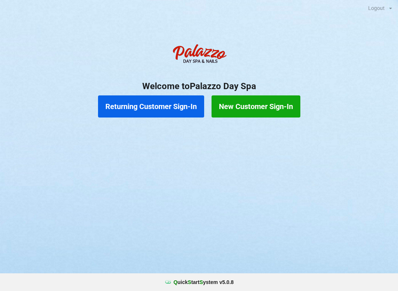
click at [159, 107] on button "Returning Customer Sign-In" at bounding box center [151, 106] width 106 height 22
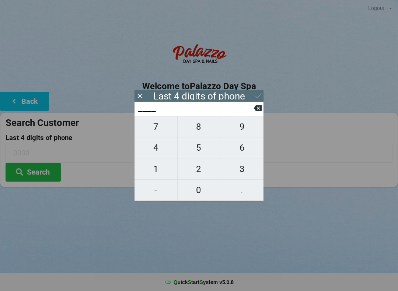
click at [205, 188] on span "0" at bounding box center [199, 189] width 43 height 15
type input "0___"
click at [245, 170] on span "3" at bounding box center [241, 168] width 43 height 15
type input "03__"
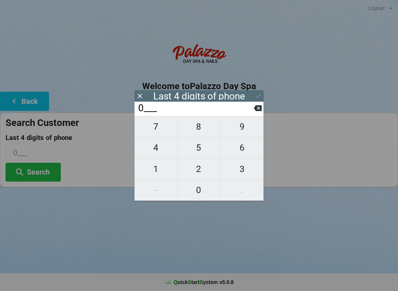
type input "03__"
click at [244, 130] on span "9" at bounding box center [241, 126] width 43 height 15
type input "039_"
click at [166, 168] on span "1" at bounding box center [155, 168] width 43 height 15
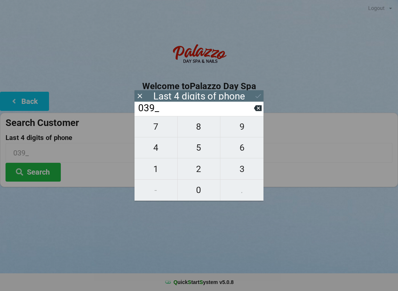
type input "0391"
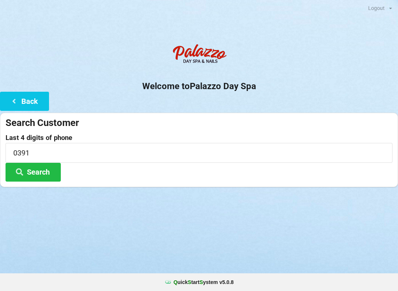
click at [38, 165] on button "Search" at bounding box center [33, 172] width 55 height 19
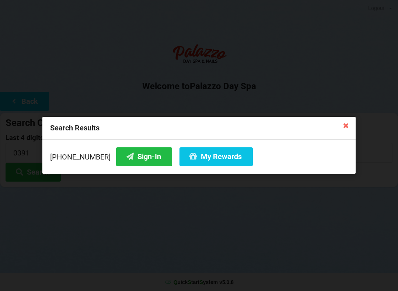
click at [133, 156] on button "Sign-In" at bounding box center [144, 156] width 56 height 19
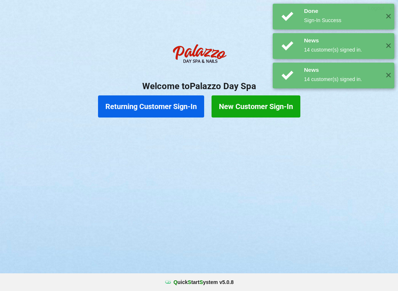
click at [165, 113] on button "Returning Customer Sign-In" at bounding box center [151, 106] width 106 height 22
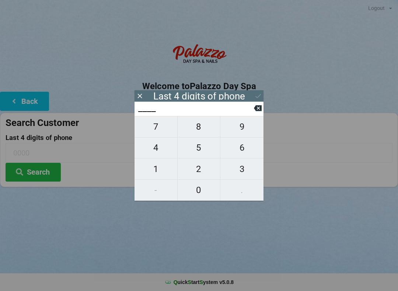
click at [239, 171] on span "3" at bounding box center [241, 168] width 43 height 15
type input "3___"
click at [212, 150] on span "5" at bounding box center [199, 147] width 43 height 15
click at [155, 152] on span "4" at bounding box center [155, 147] width 43 height 15
click at [244, 148] on span "6" at bounding box center [241, 147] width 43 height 15
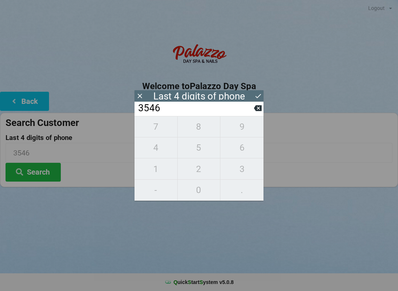
click at [200, 151] on div "7 8 9 4 5 6 1 2 3 - 0 ." at bounding box center [198, 158] width 129 height 85
click at [258, 111] on icon at bounding box center [258, 108] width 8 height 8
click at [251, 110] on input "354_" at bounding box center [195, 108] width 116 height 12
click at [248, 111] on input "354_" at bounding box center [195, 108] width 116 height 12
click at [245, 112] on input "354_" at bounding box center [195, 108] width 116 height 12
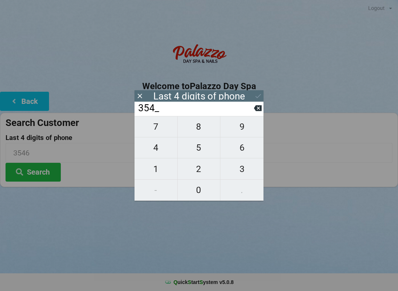
click at [249, 114] on input "354_" at bounding box center [195, 108] width 116 height 12
click at [250, 113] on input "354_" at bounding box center [195, 108] width 116 height 12
click at [259, 111] on icon at bounding box center [258, 108] width 8 height 6
click at [256, 112] on icon at bounding box center [258, 108] width 8 height 8
click at [251, 114] on input "3___" at bounding box center [195, 108] width 116 height 12
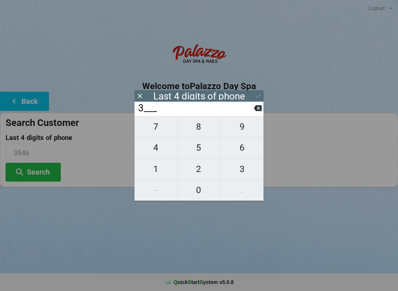
click at [251, 111] on input "3___" at bounding box center [195, 108] width 116 height 12
click at [245, 111] on input "3___" at bounding box center [195, 108] width 116 height 12
click at [259, 108] on icon at bounding box center [258, 108] width 8 height 6
click at [154, 175] on span "1" at bounding box center [155, 168] width 43 height 15
click at [199, 134] on span "8" at bounding box center [199, 126] width 43 height 15
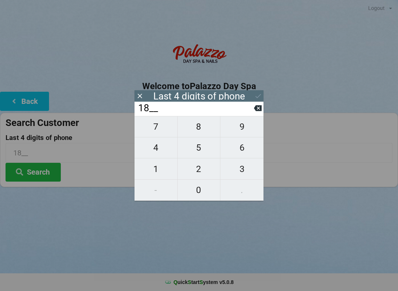
click at [241, 173] on span "3" at bounding box center [241, 168] width 43 height 15
click at [242, 130] on span "9" at bounding box center [241, 126] width 43 height 15
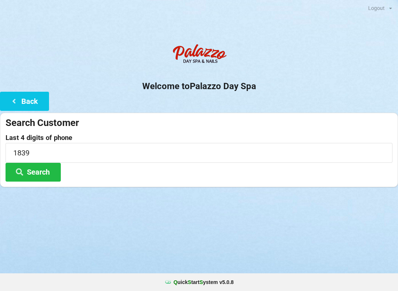
click at [260, 87] on h2 "Welcome to [GEOGRAPHIC_DATA]" at bounding box center [199, 86] width 398 height 11
click at [36, 179] on button "Search" at bounding box center [33, 172] width 55 height 19
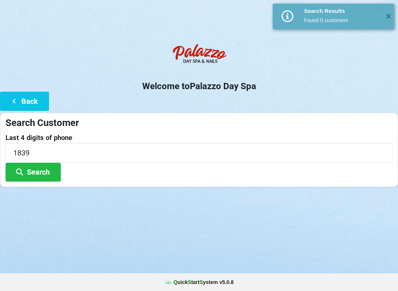
click at [32, 104] on button "Back" at bounding box center [24, 101] width 49 height 19
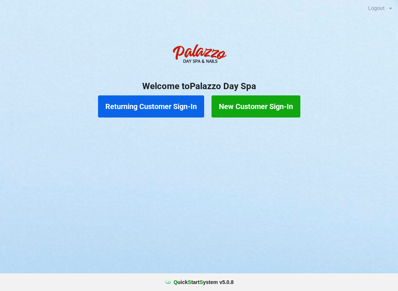
click at [257, 112] on button "New Customer Sign-In" at bounding box center [256, 106] width 89 height 22
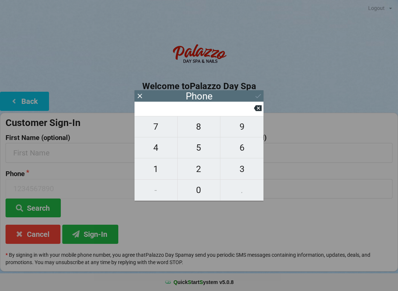
click at [234, 169] on span "3" at bounding box center [241, 168] width 43 height 15
click at [255, 111] on icon at bounding box center [258, 108] width 8 height 6
click at [246, 129] on span "9" at bounding box center [241, 126] width 43 height 15
click at [203, 147] on span "5" at bounding box center [199, 147] width 43 height 15
click at [155, 148] on span "4" at bounding box center [155, 147] width 43 height 15
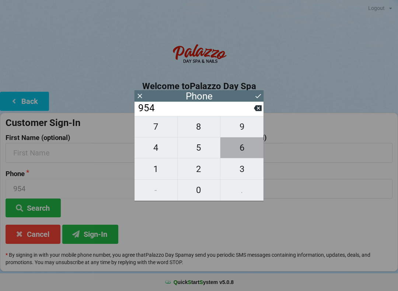
click at [242, 152] on span "6" at bounding box center [241, 147] width 43 height 15
click at [199, 148] on span "5" at bounding box center [199, 147] width 43 height 15
click at [197, 193] on span "0" at bounding box center [199, 189] width 43 height 15
click at [156, 170] on span "1" at bounding box center [155, 168] width 43 height 15
click at [201, 130] on span "8" at bounding box center [199, 126] width 43 height 15
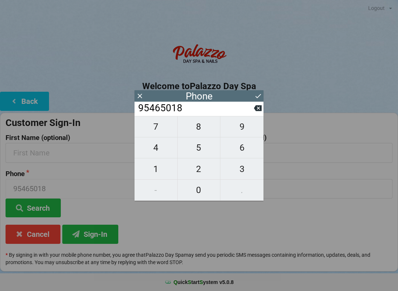
click at [241, 171] on span "3" at bounding box center [241, 168] width 43 height 15
click at [241, 129] on span "9" at bounding box center [241, 126] width 43 height 15
click at [257, 92] on icon at bounding box center [258, 96] width 8 height 8
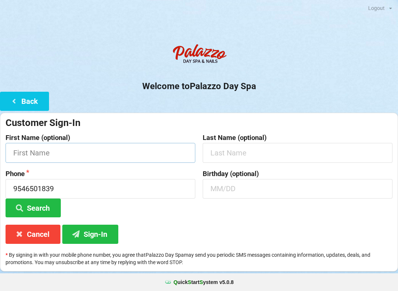
click at [76, 156] on input "text" at bounding box center [101, 153] width 190 height 20
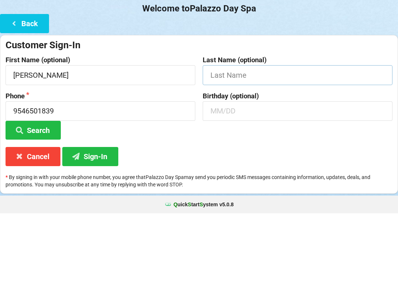
click at [251, 143] on input "text" at bounding box center [298, 153] width 190 height 20
click at [40, 199] on button "Search" at bounding box center [33, 208] width 55 height 19
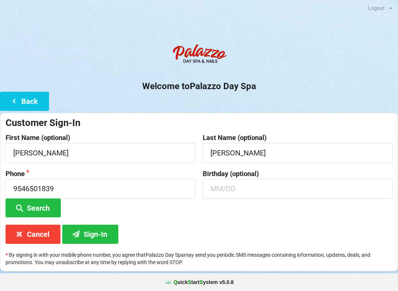
click at [90, 231] on button "Sign-In" at bounding box center [90, 234] width 56 height 19
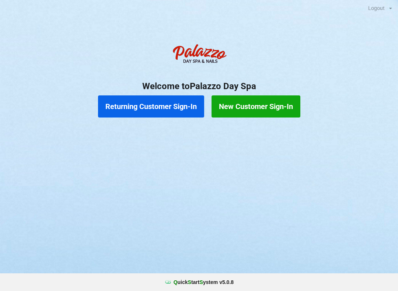
click at [158, 109] on button "Returning Customer Sign-In" at bounding box center [151, 106] width 106 height 22
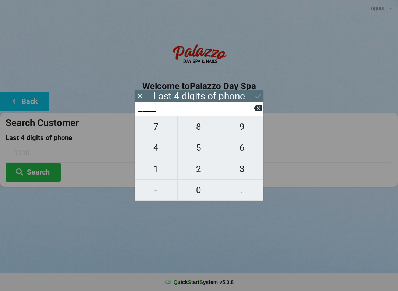
click at [201, 141] on button "5" at bounding box center [199, 147] width 43 height 21
click at [201, 155] on span "5" at bounding box center [199, 147] width 43 height 15
click at [200, 194] on span "0" at bounding box center [199, 189] width 43 height 15
click at [158, 134] on span "7" at bounding box center [155, 126] width 43 height 15
click at [258, 111] on icon at bounding box center [258, 108] width 8 height 6
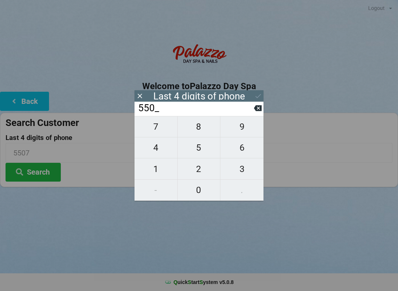
click at [258, 111] on icon at bounding box center [258, 108] width 8 height 6
click at [260, 111] on icon at bounding box center [258, 108] width 8 height 6
click at [261, 111] on icon at bounding box center [258, 108] width 8 height 6
click at [197, 168] on span "2" at bounding box center [199, 168] width 43 height 15
click at [202, 145] on span "5" at bounding box center [199, 147] width 43 height 15
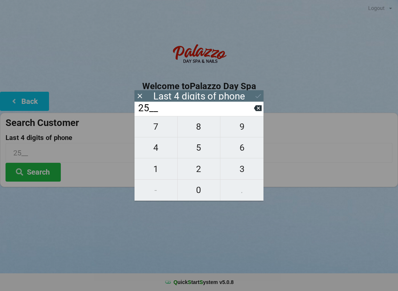
click at [199, 190] on span "0" at bounding box center [199, 189] width 43 height 15
click at [162, 131] on span "7" at bounding box center [155, 126] width 43 height 15
click at [255, 93] on icon at bounding box center [258, 96] width 8 height 8
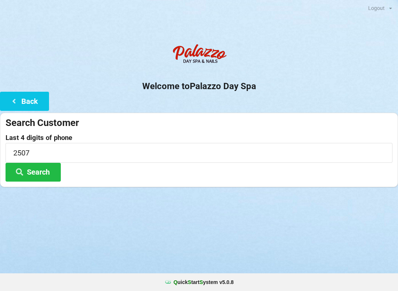
click at [13, 98] on icon at bounding box center [14, 101] width 9 height 6
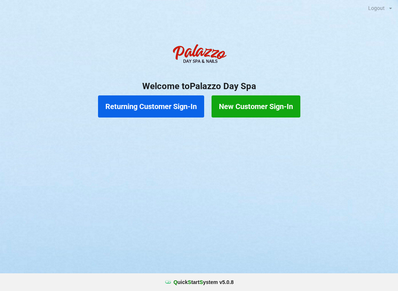
click at [185, 113] on button "Returning Customer Sign-In" at bounding box center [151, 106] width 106 height 22
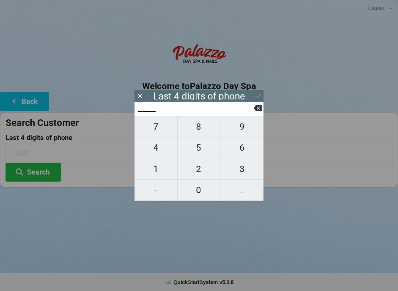
click at [204, 154] on span "5" at bounding box center [199, 147] width 43 height 15
click at [203, 171] on span "2" at bounding box center [199, 168] width 43 height 15
click at [248, 171] on span "3" at bounding box center [241, 168] width 43 height 15
click at [247, 126] on span "9" at bounding box center [241, 126] width 43 height 15
click at [261, 95] on icon at bounding box center [258, 96] width 8 height 8
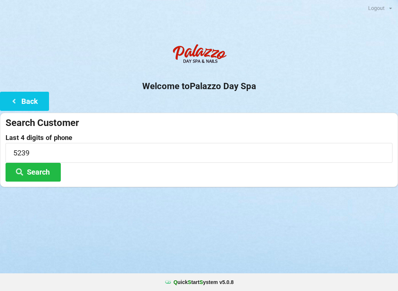
click at [53, 169] on button "Search" at bounding box center [33, 172] width 55 height 19
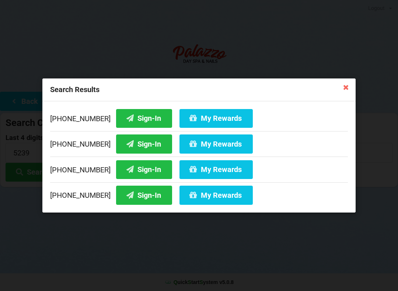
click at [148, 193] on button "Sign-In" at bounding box center [144, 195] width 56 height 19
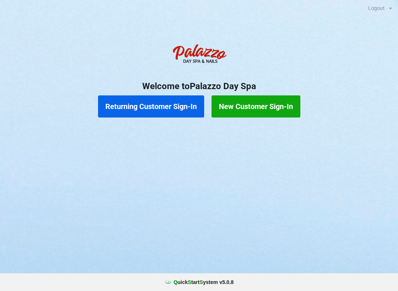
click at [141, 106] on button "Returning Customer Sign-In" at bounding box center [151, 106] width 106 height 22
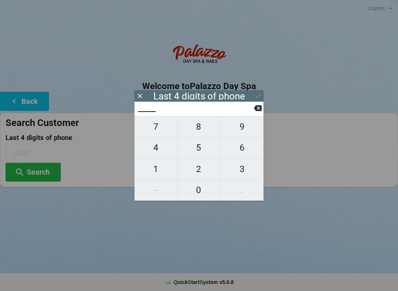
click at [149, 133] on span "7" at bounding box center [155, 126] width 43 height 15
click at [200, 196] on span "0" at bounding box center [199, 189] width 43 height 15
click at [201, 195] on span "0" at bounding box center [199, 189] width 43 height 15
click at [156, 168] on span "1" at bounding box center [155, 168] width 43 height 15
click at [32, 165] on button "Search" at bounding box center [33, 172] width 55 height 19
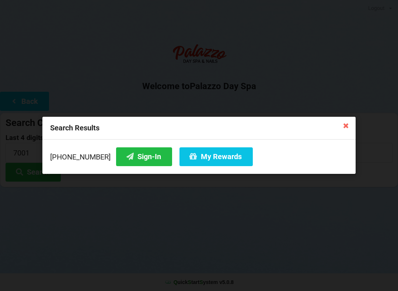
click at [211, 154] on button "My Rewards" at bounding box center [215, 156] width 73 height 19
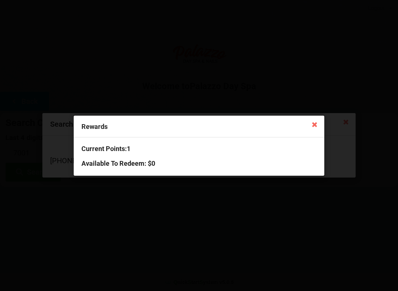
click at [317, 121] on icon at bounding box center [315, 124] width 12 height 12
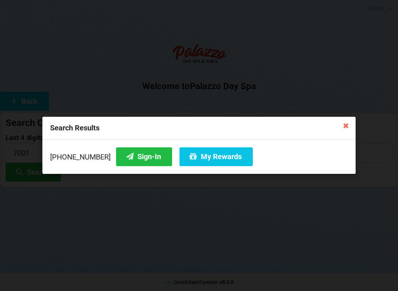
click at [143, 160] on button "Sign-In" at bounding box center [144, 156] width 56 height 19
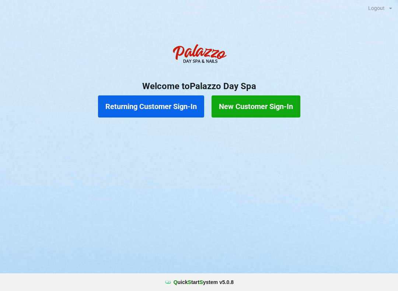
click at [164, 99] on button "Returning Customer Sign-In" at bounding box center [151, 106] width 106 height 22
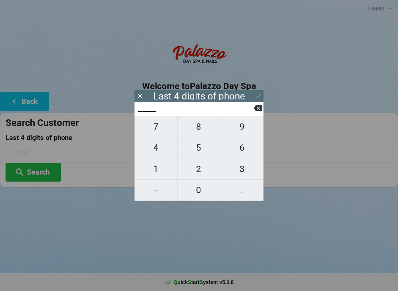
click at [202, 148] on span "5" at bounding box center [199, 147] width 43 height 15
click at [243, 129] on span "9" at bounding box center [241, 126] width 43 height 15
click at [163, 130] on span "7" at bounding box center [155, 126] width 43 height 15
click at [201, 172] on span "2" at bounding box center [199, 168] width 43 height 15
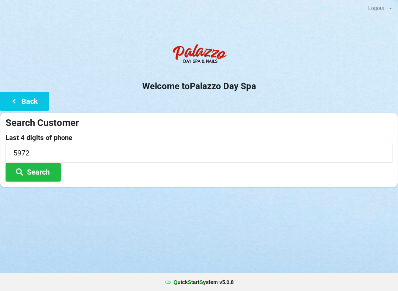
click at [230, 242] on div "Logout Logout Sign-In Welcome to Palazzo Day Spa Back Search Customer Last 4 di…" at bounding box center [199, 145] width 398 height 291
click at [47, 164] on button "Search" at bounding box center [33, 172] width 55 height 19
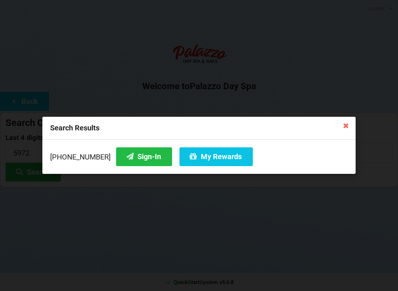
click at [134, 159] on button "Sign-In" at bounding box center [144, 156] width 56 height 19
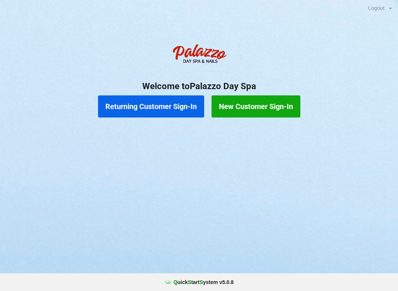
click at [150, 105] on button "Returning Customer Sign-In" at bounding box center [151, 106] width 106 height 22
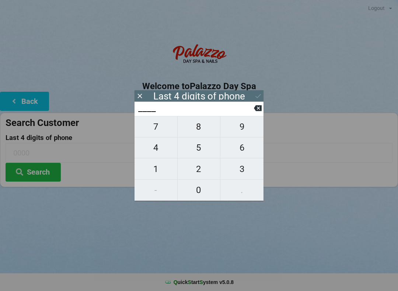
click at [234, 164] on span "3" at bounding box center [241, 168] width 43 height 15
click at [199, 147] on span "5" at bounding box center [199, 147] width 43 height 15
click at [235, 162] on button "3" at bounding box center [241, 168] width 43 height 21
click at [158, 165] on span "1" at bounding box center [155, 168] width 43 height 15
click at [254, 95] on icon at bounding box center [258, 96] width 8 height 8
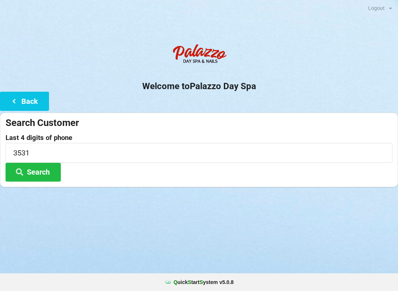
click at [40, 165] on button "Search" at bounding box center [33, 172] width 55 height 19
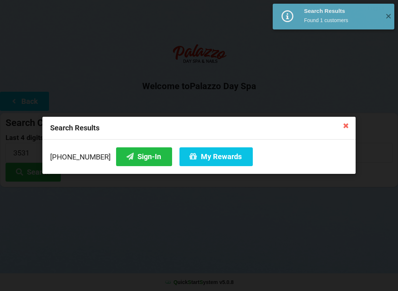
click at [141, 157] on button "Sign-In" at bounding box center [144, 156] width 56 height 19
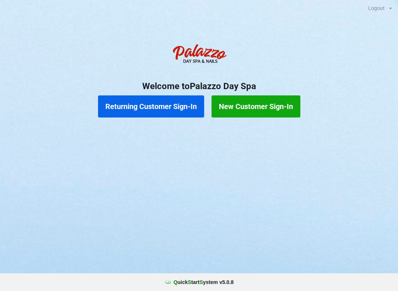
click at [273, 103] on button "New Customer Sign-In" at bounding box center [256, 106] width 89 height 22
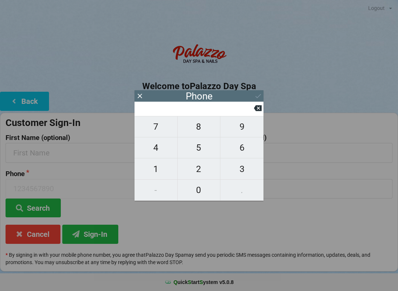
click at [198, 171] on span "2" at bounding box center [199, 168] width 43 height 15
click at [157, 167] on span "1" at bounding box center [155, 168] width 43 height 15
click at [197, 148] on span "5" at bounding box center [199, 147] width 43 height 15
click at [243, 147] on span "6" at bounding box center [241, 147] width 43 height 15
click at [197, 189] on span "0" at bounding box center [199, 189] width 43 height 15
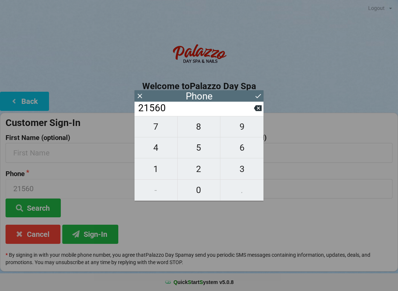
click at [242, 150] on span "6" at bounding box center [241, 147] width 43 height 15
click at [160, 127] on span "7" at bounding box center [155, 126] width 43 height 15
click at [203, 168] on span "2" at bounding box center [199, 168] width 43 height 15
click at [202, 147] on span "5" at bounding box center [199, 147] width 43 height 15
click at [242, 132] on span "9" at bounding box center [241, 126] width 43 height 15
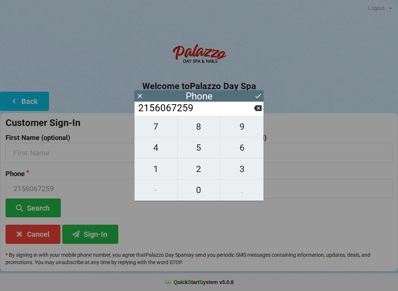
click at [259, 95] on icon at bounding box center [258, 96] width 8 height 8
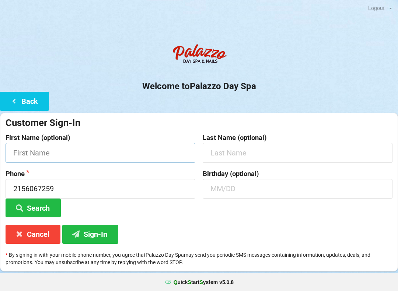
click at [60, 148] on input "text" at bounding box center [101, 153] width 190 height 20
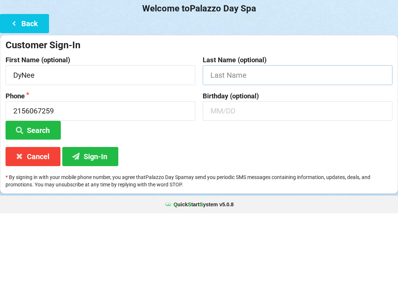
click at [261, 143] on input "text" at bounding box center [298, 153] width 190 height 20
click at [251, 179] on input "text" at bounding box center [298, 189] width 190 height 20
click at [350, 113] on div "Customer Sign-In First Name (optional) DyNee Last Name (optional) [PERSON_NAME]…" at bounding box center [199, 192] width 398 height 159
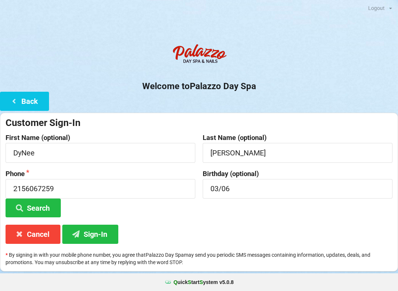
click at [98, 234] on button "Sign-In" at bounding box center [90, 234] width 56 height 19
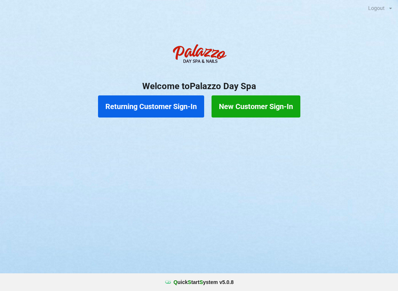
click at [142, 101] on button "Returning Customer Sign-In" at bounding box center [151, 106] width 106 height 22
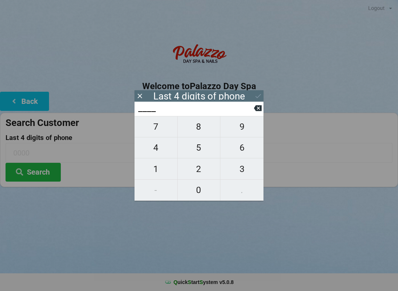
click at [216, 147] on span "5" at bounding box center [199, 147] width 43 height 15
click at [154, 155] on span "4" at bounding box center [155, 147] width 43 height 15
click at [259, 106] on button at bounding box center [258, 108] width 8 height 10
click at [155, 172] on span "1" at bounding box center [155, 168] width 43 height 15
click at [253, 112] on input "51__" at bounding box center [195, 108] width 116 height 12
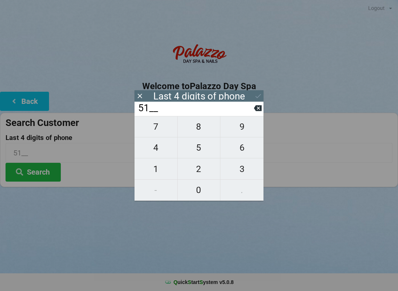
click at [156, 128] on span "7" at bounding box center [155, 126] width 43 height 15
click at [250, 106] on input "517_" at bounding box center [195, 108] width 116 height 12
click at [257, 106] on button at bounding box center [258, 108] width 8 height 10
click at [255, 111] on icon at bounding box center [258, 108] width 8 height 6
click at [160, 123] on span "7" at bounding box center [155, 126] width 43 height 15
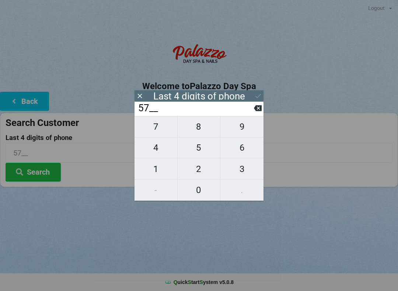
click at [193, 196] on span "0" at bounding box center [199, 189] width 43 height 15
click at [195, 146] on span "5" at bounding box center [199, 147] width 43 height 15
click at [254, 112] on icon at bounding box center [258, 108] width 8 height 8
click at [252, 110] on input "570_" at bounding box center [195, 108] width 116 height 12
click at [252, 109] on input "570_" at bounding box center [195, 108] width 116 height 12
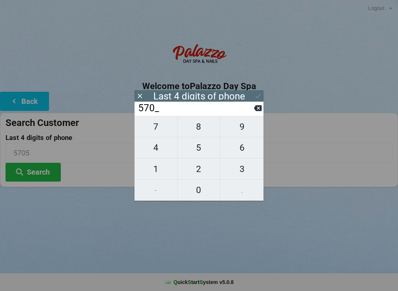
click at [252, 109] on input "570_" at bounding box center [195, 108] width 116 height 12
click at [251, 112] on input "570_" at bounding box center [195, 108] width 116 height 12
click at [247, 112] on input "570_" at bounding box center [195, 108] width 116 height 12
click at [245, 114] on input "570_" at bounding box center [195, 108] width 116 height 12
click at [248, 113] on input "570_" at bounding box center [195, 108] width 116 height 12
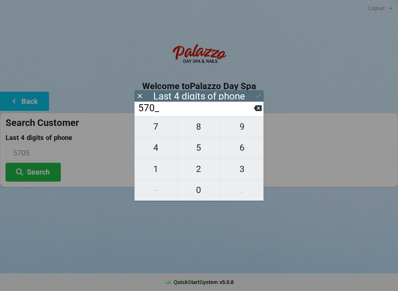
click at [253, 111] on input "570_" at bounding box center [195, 108] width 116 height 12
click at [255, 109] on icon at bounding box center [258, 108] width 8 height 6
click at [252, 113] on input "57__" at bounding box center [195, 108] width 116 height 12
click at [257, 110] on icon at bounding box center [258, 108] width 8 height 6
click at [257, 111] on icon at bounding box center [258, 108] width 8 height 6
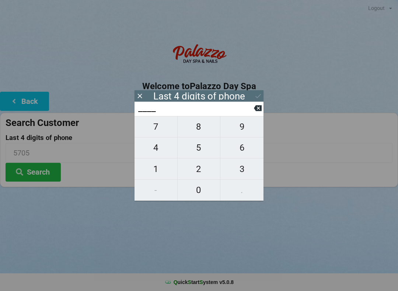
click at [160, 127] on span "7" at bounding box center [155, 126] width 43 height 15
click at [193, 151] on span "5" at bounding box center [199, 147] width 43 height 15
click at [196, 150] on span "5" at bounding box center [199, 147] width 43 height 15
click at [162, 126] on span "7" at bounding box center [155, 126] width 43 height 15
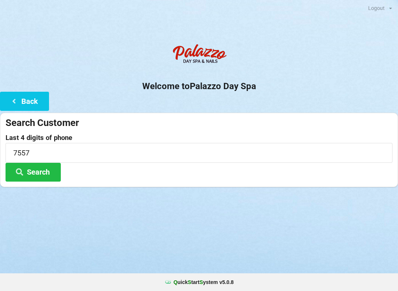
click at [246, 250] on div "Logout Logout Sign-In Welcome to Palazzo Day Spa Back Search Customer Last 4 di…" at bounding box center [199, 145] width 398 height 291
click at [42, 174] on button "Search" at bounding box center [33, 172] width 55 height 19
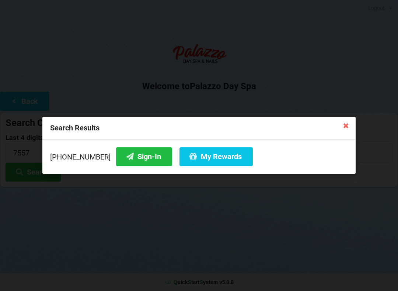
click at [132, 154] on button "Sign-In" at bounding box center [144, 156] width 56 height 19
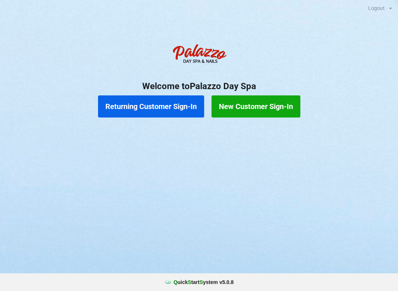
click at [132, 105] on button "Returning Customer Sign-In" at bounding box center [151, 106] width 106 height 22
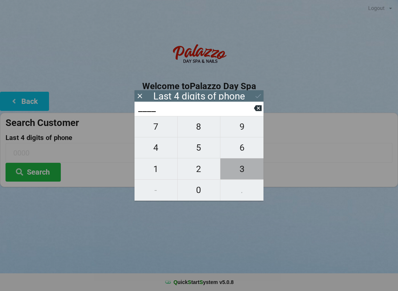
click at [244, 172] on span "3" at bounding box center [241, 168] width 43 height 15
click at [153, 168] on span "1" at bounding box center [155, 168] width 43 height 15
click at [155, 150] on span "4" at bounding box center [155, 147] width 43 height 15
click at [157, 146] on span "4" at bounding box center [155, 147] width 43 height 15
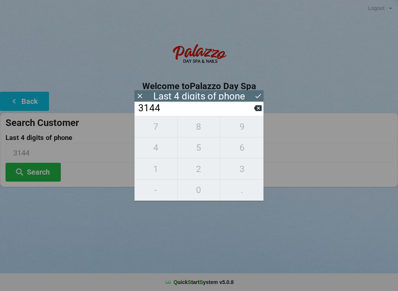
click at [260, 94] on icon at bounding box center [258, 96] width 8 height 8
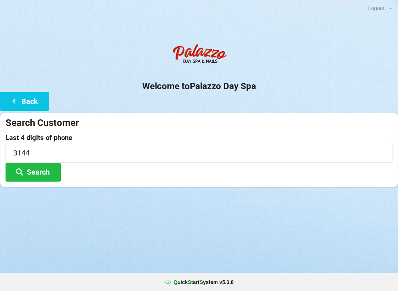
click at [41, 173] on button "Search" at bounding box center [33, 172] width 55 height 19
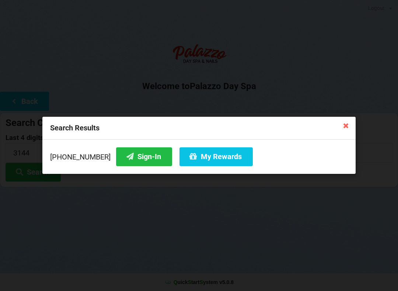
click at [210, 150] on button "My Rewards" at bounding box center [215, 156] width 73 height 19
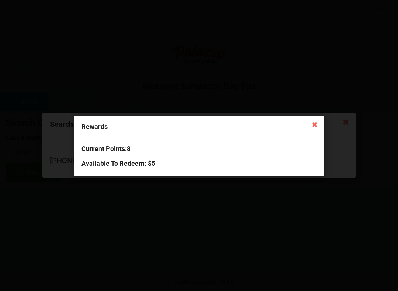
click at [318, 125] on icon at bounding box center [315, 124] width 12 height 12
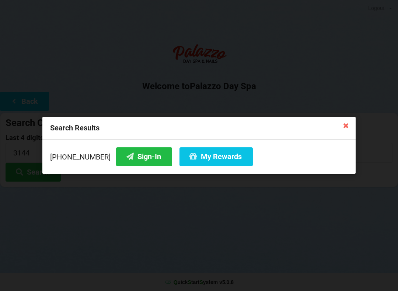
click at [126, 160] on button "Sign-In" at bounding box center [144, 156] width 56 height 19
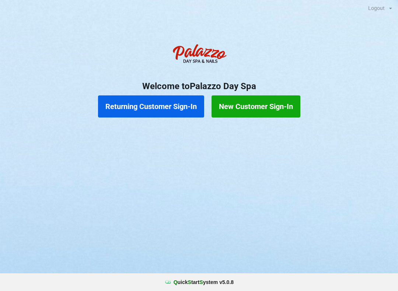
click at [161, 103] on button "Returning Customer Sign-In" at bounding box center [151, 106] width 106 height 22
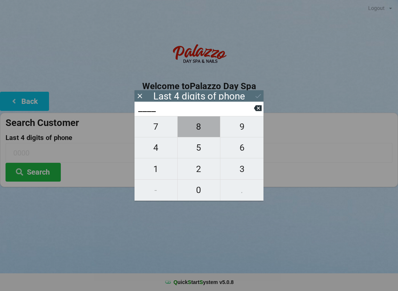
click at [197, 134] on span "8" at bounding box center [199, 126] width 43 height 15
click at [237, 179] on button "3" at bounding box center [241, 168] width 43 height 21
click at [239, 128] on span "9" at bounding box center [241, 126] width 43 height 15
click at [155, 132] on span "7" at bounding box center [155, 126] width 43 height 15
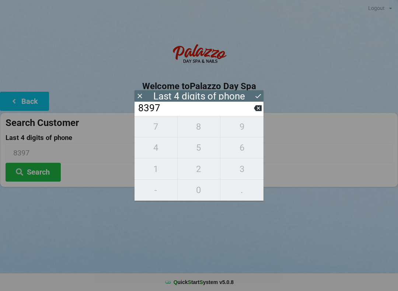
click at [260, 113] on button at bounding box center [258, 108] width 8 height 10
click at [158, 169] on span "1" at bounding box center [155, 168] width 43 height 15
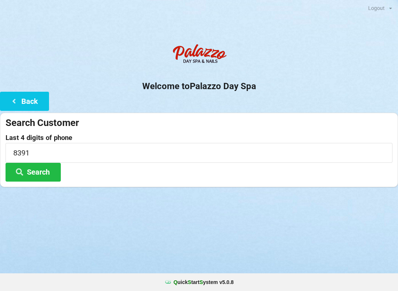
click at [264, 110] on div "Welcome to Palazzo Day Spa Back Search Customer Last 4 digits of phone 8391 Sea…" at bounding box center [199, 113] width 398 height 147
click at [44, 171] on button "Search" at bounding box center [33, 172] width 55 height 19
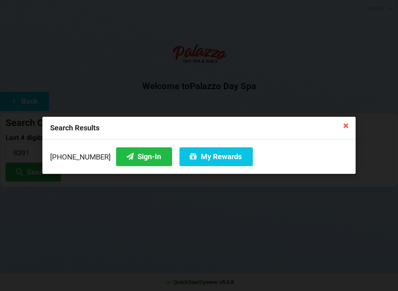
click at [217, 154] on button "My Rewards" at bounding box center [215, 156] width 73 height 19
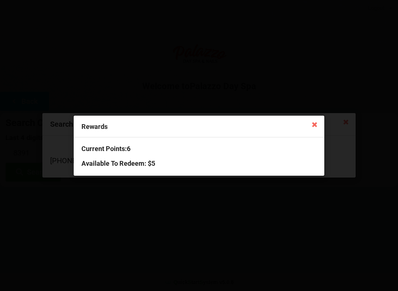
click at [310, 123] on icon at bounding box center [315, 124] width 12 height 12
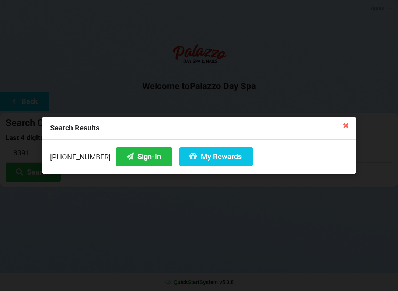
click at [349, 129] on icon at bounding box center [346, 125] width 12 height 12
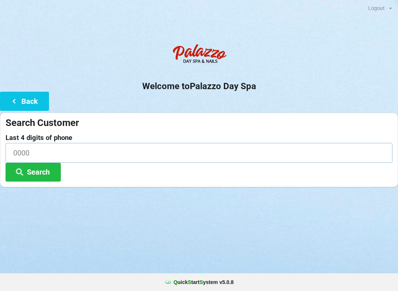
click at [92, 151] on input at bounding box center [199, 153] width 387 height 20
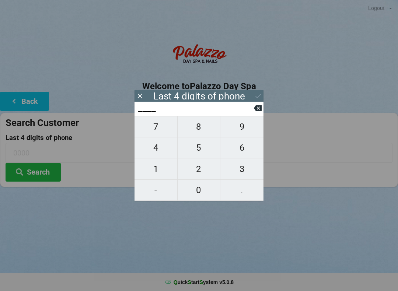
click at [243, 127] on span "9" at bounding box center [241, 126] width 43 height 15
click at [242, 168] on span "3" at bounding box center [241, 168] width 43 height 15
click at [156, 128] on span "7" at bounding box center [155, 126] width 43 height 15
click at [256, 111] on icon at bounding box center [258, 108] width 8 height 6
click at [158, 171] on span "1" at bounding box center [155, 168] width 43 height 15
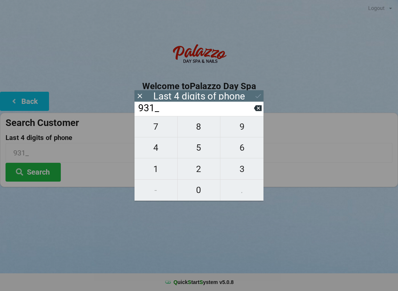
click at [160, 129] on span "7" at bounding box center [155, 126] width 43 height 15
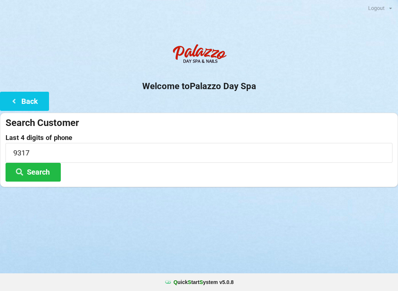
click at [38, 167] on button "Search" at bounding box center [33, 172] width 55 height 19
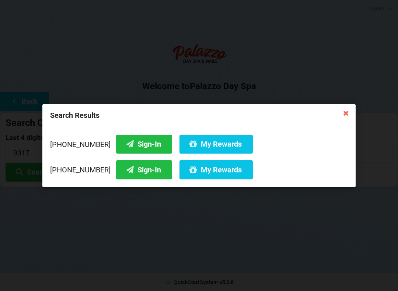
click at [132, 141] on button "Sign-In" at bounding box center [144, 143] width 56 height 19
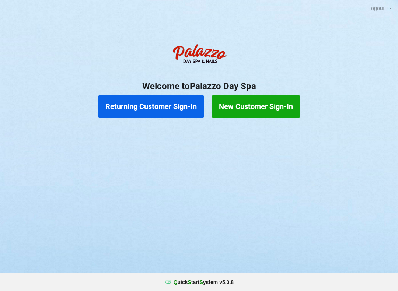
click at [165, 108] on button "Returning Customer Sign-In" at bounding box center [151, 106] width 106 height 22
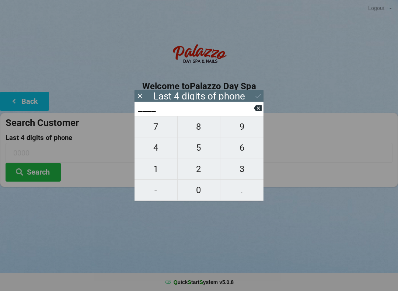
click at [244, 150] on span "6" at bounding box center [241, 147] width 43 height 15
click at [244, 167] on span "3" at bounding box center [241, 168] width 43 height 15
click at [155, 153] on span "4" at bounding box center [155, 147] width 43 height 15
click at [242, 134] on span "9" at bounding box center [241, 126] width 43 height 15
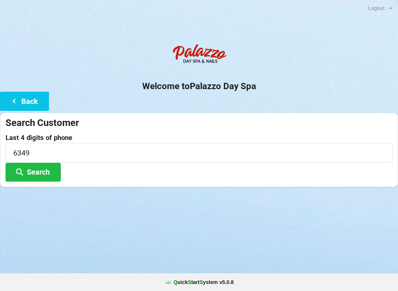
click at [77, 210] on div "Logout Logout Sign-In Welcome to Palazzo Day Spa Back Search Customer Last 4 di…" at bounding box center [199, 145] width 398 height 291
click at [43, 165] on button "Search" at bounding box center [33, 172] width 55 height 19
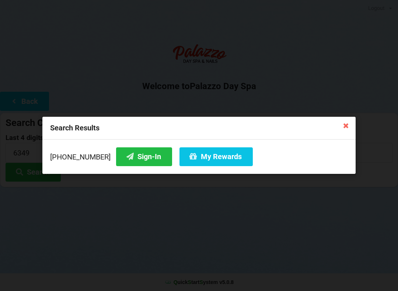
click at [210, 166] on button "My Rewards" at bounding box center [215, 156] width 73 height 19
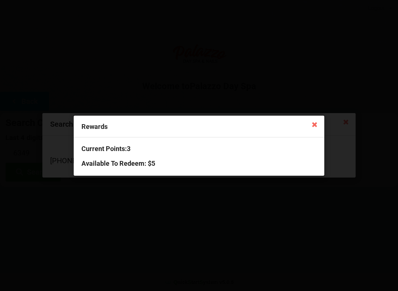
click at [316, 127] on icon at bounding box center [315, 124] width 12 height 12
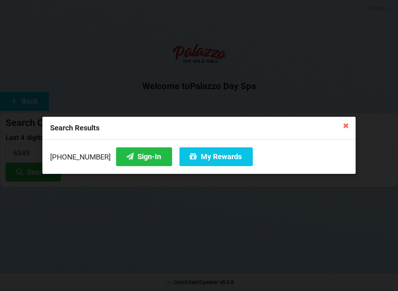
click at [345, 126] on icon at bounding box center [346, 125] width 12 height 12
